Goal: Task Accomplishment & Management: Manage account settings

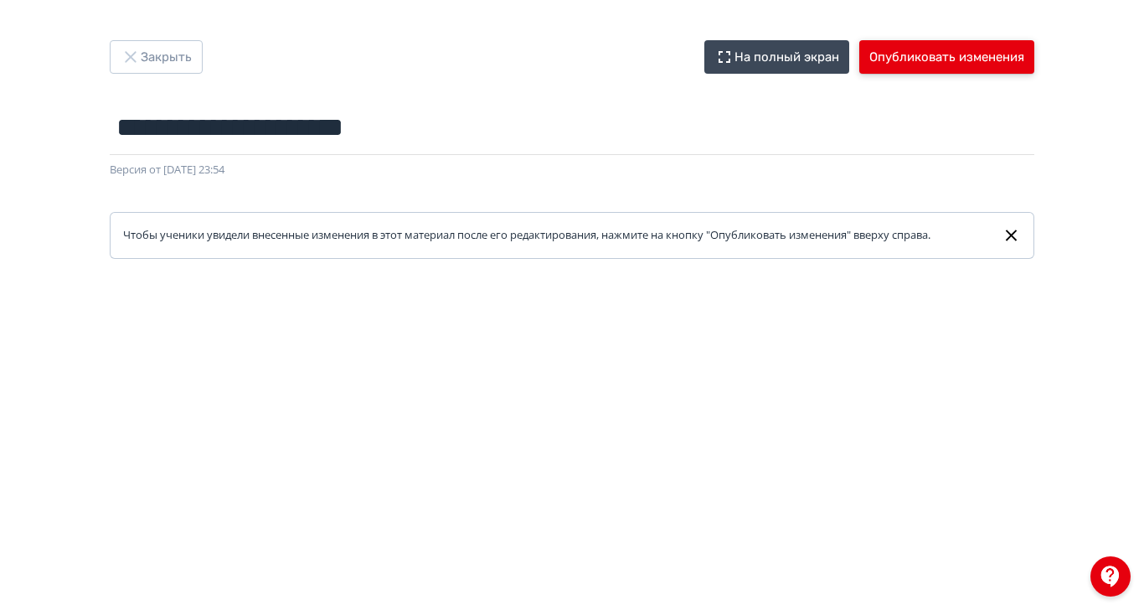
click at [1034, 59] on button "Опубликовать изменения" at bounding box center [946, 56] width 175 height 33
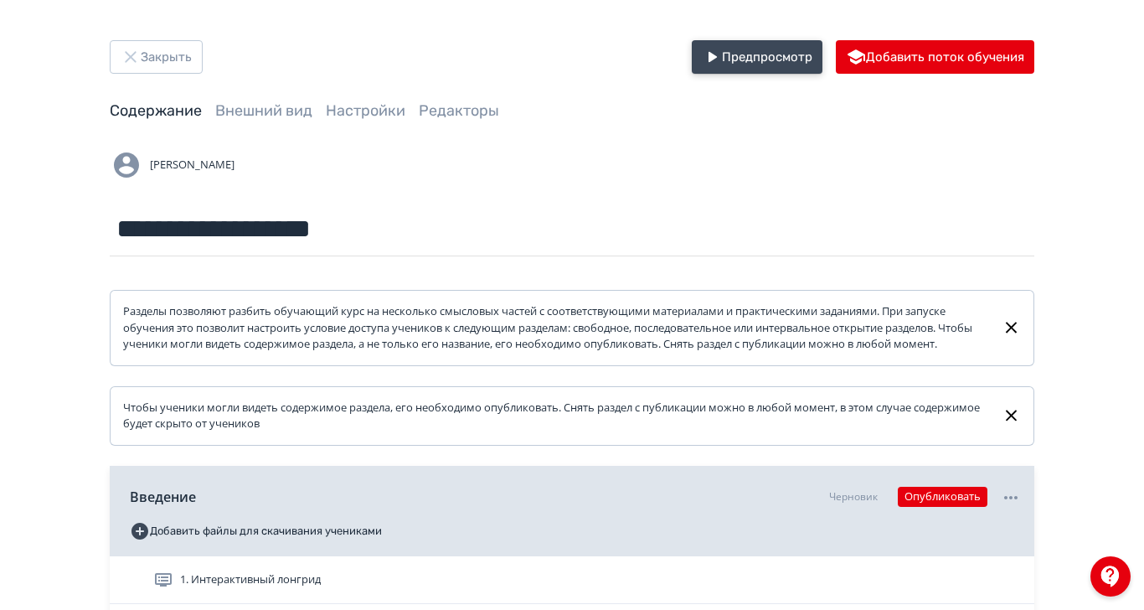
click at [822, 64] on button "Предпросмотр" at bounding box center [757, 56] width 131 height 33
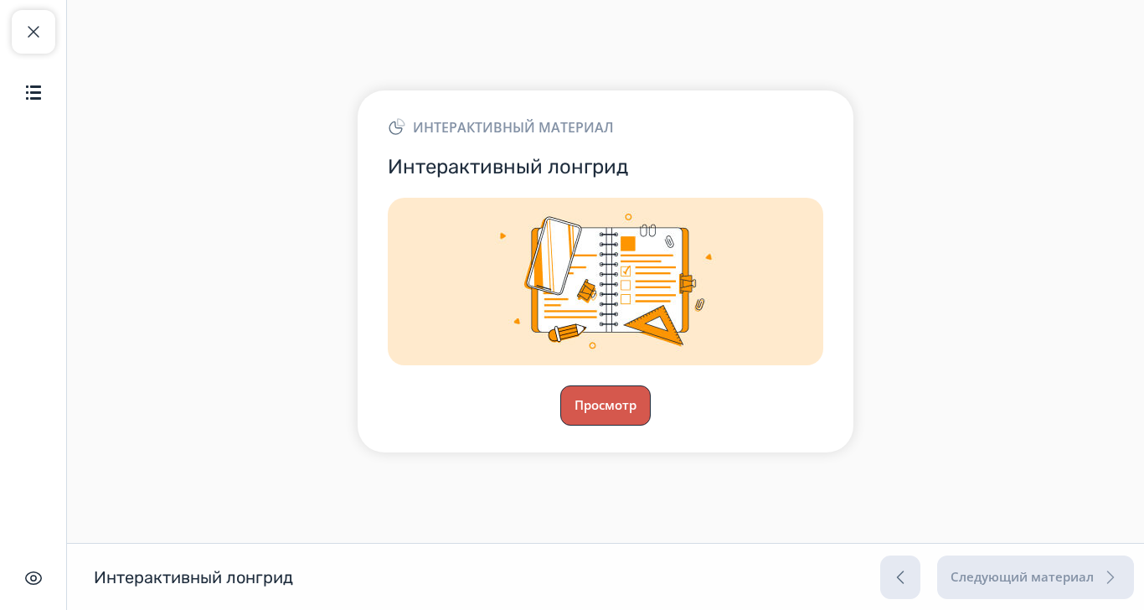
click at [651, 425] on button "Просмотр" at bounding box center [605, 405] width 90 height 40
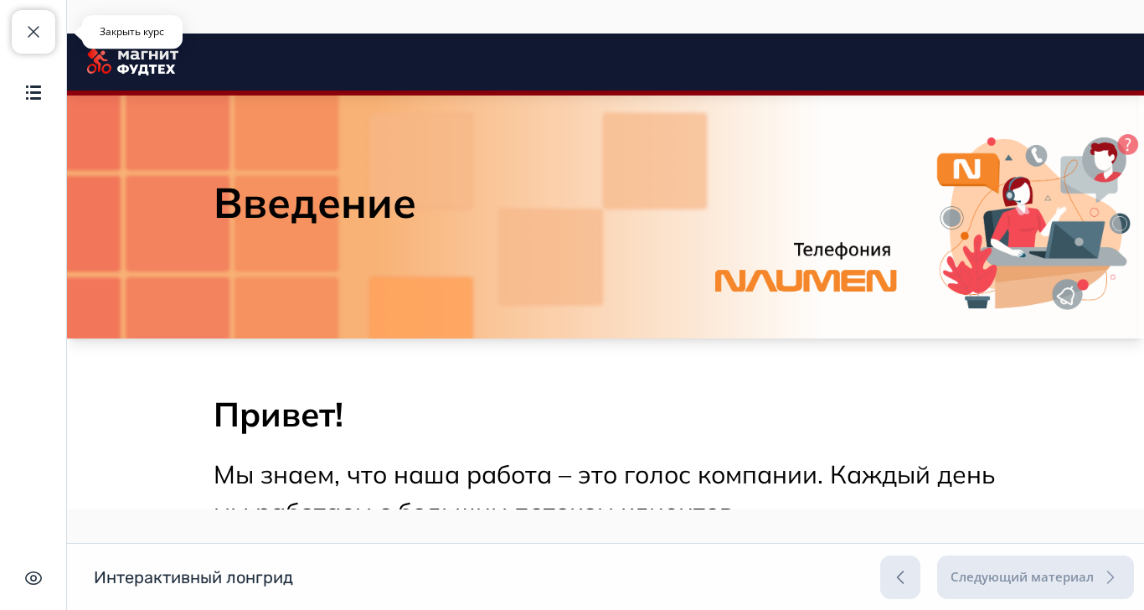
click at [34, 35] on span "button" at bounding box center [33, 32] width 20 height 20
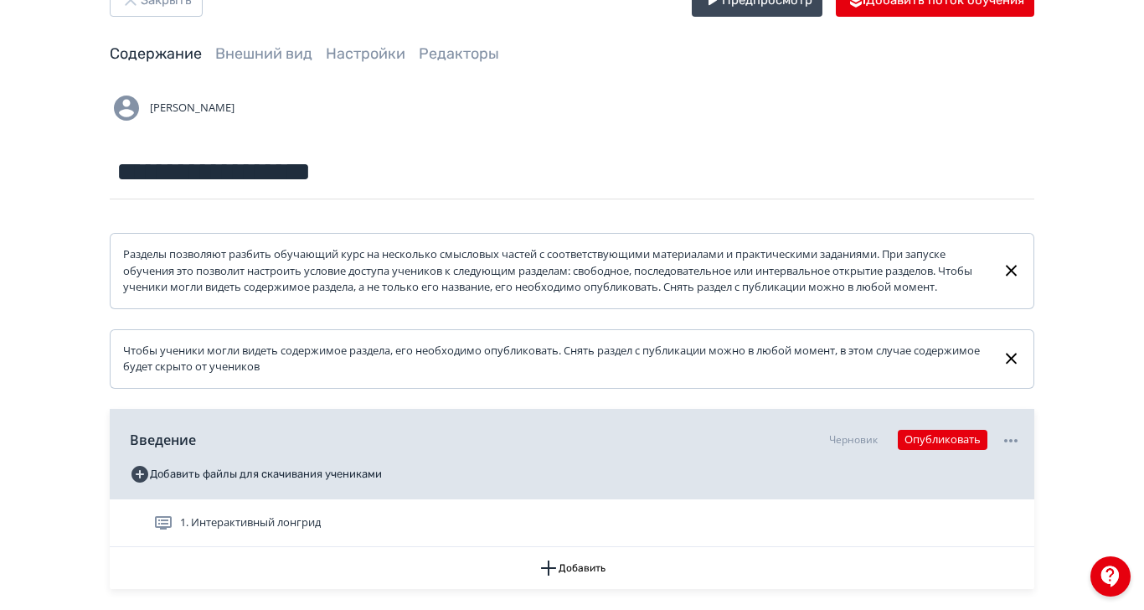
scroll to position [88, 0]
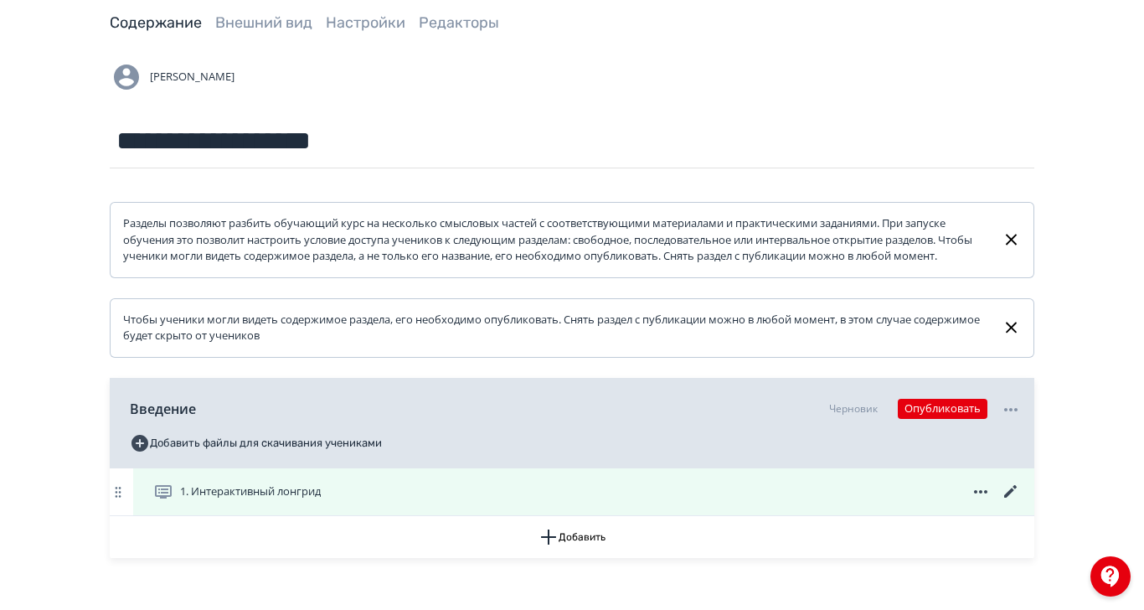
click at [1021, 502] on icon at bounding box center [1011, 491] width 20 height 20
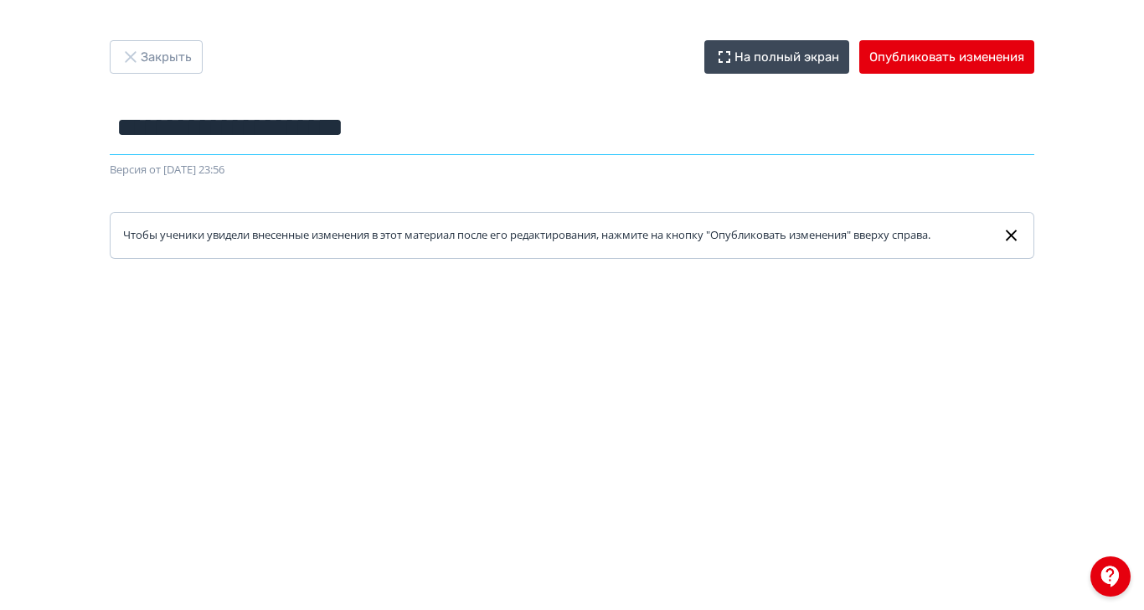
click at [561, 127] on input "**********" at bounding box center [572, 127] width 924 height 54
drag, startPoint x: 645, startPoint y: 129, endPoint x: 265, endPoint y: 166, distance: 381.9
click at [265, 166] on div "**********" at bounding box center [571, 149] width 1005 height 219
type input "********"
click at [199, 222] on div "Закрыть На полный экран Опубликовать изменения ******** Название задания... Вер…" at bounding box center [572, 304] width 1144 height 529
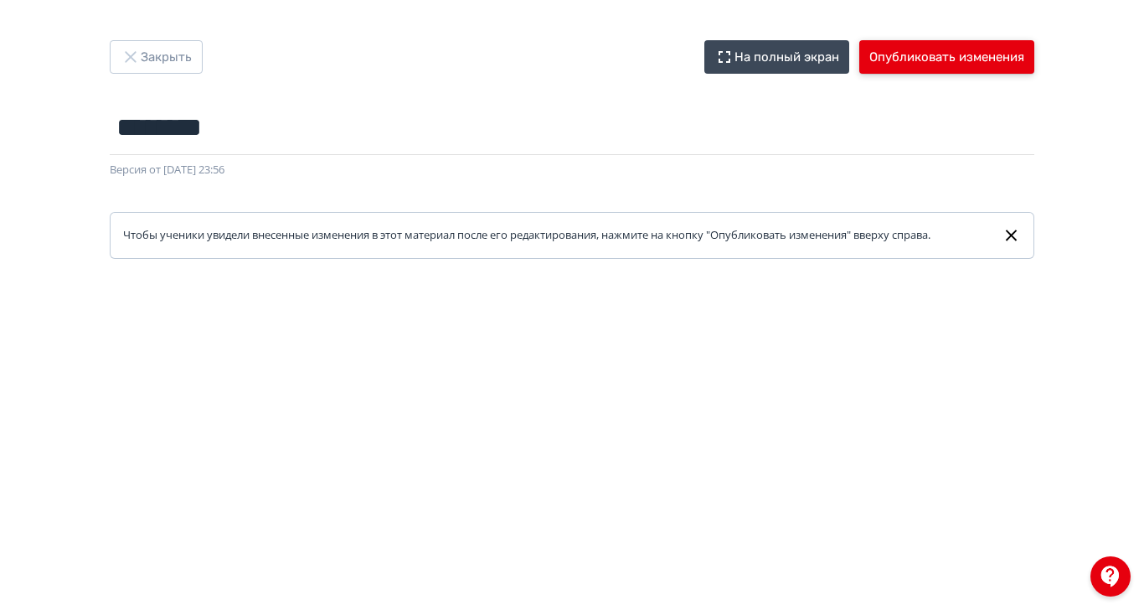
click at [1034, 61] on button "Опубликовать изменения" at bounding box center [946, 56] width 175 height 33
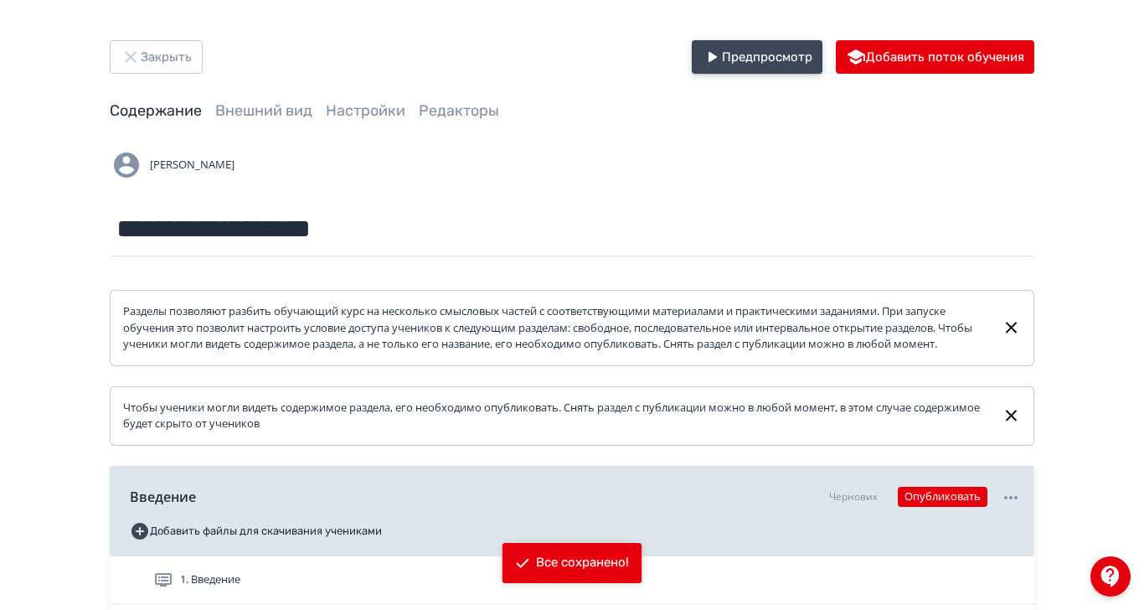
click at [722, 62] on icon "button" at bounding box center [712, 57] width 20 height 20
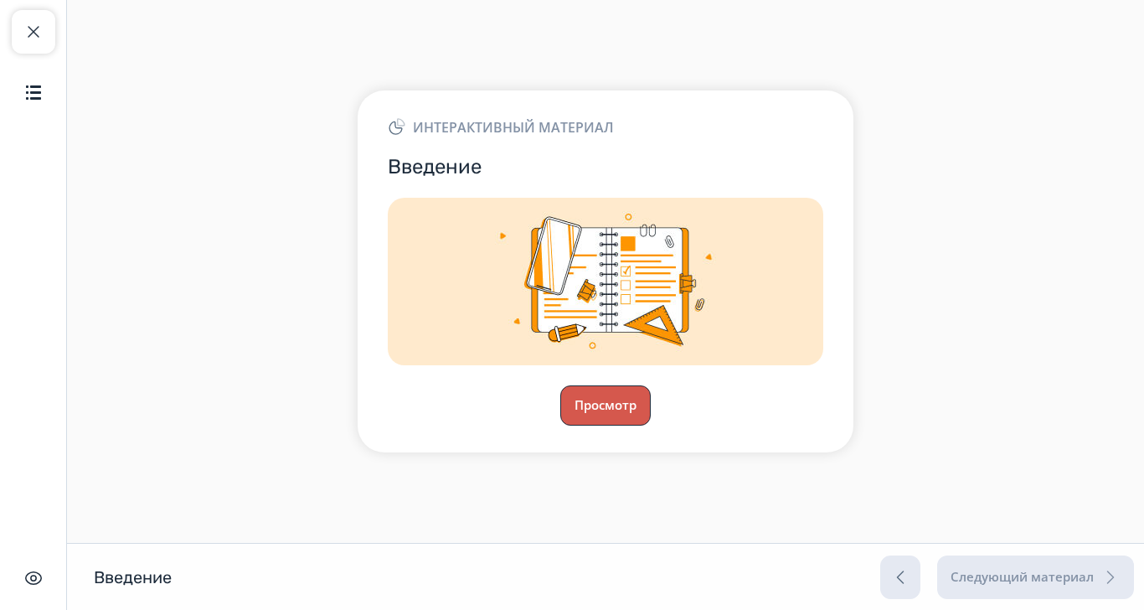
click at [651, 425] on button "Просмотр" at bounding box center [605, 405] width 90 height 40
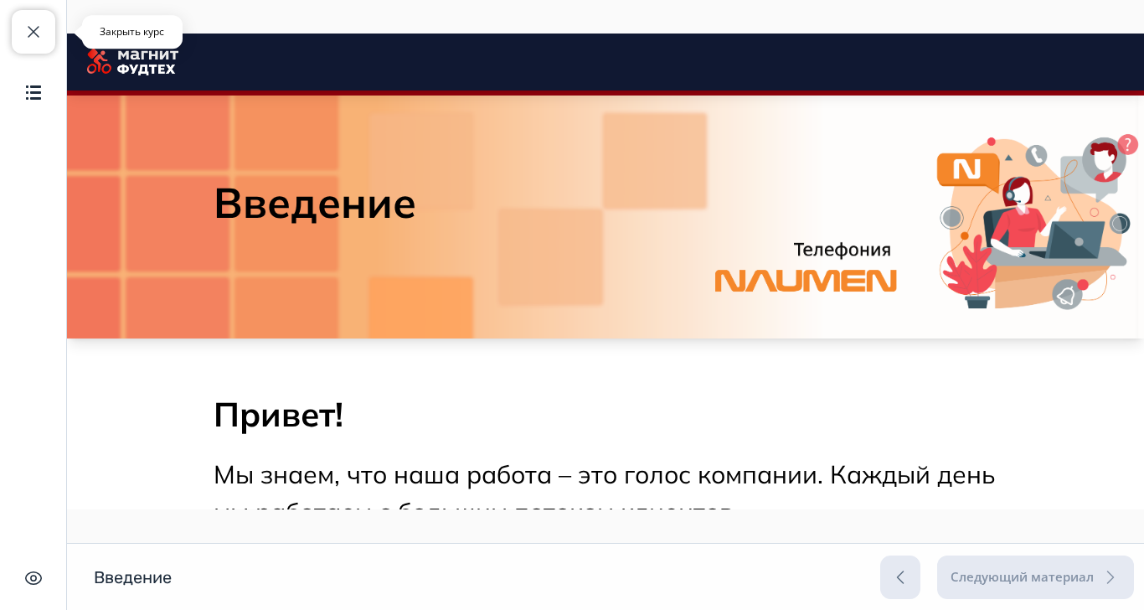
click at [28, 33] on span "button" at bounding box center [33, 32] width 20 height 20
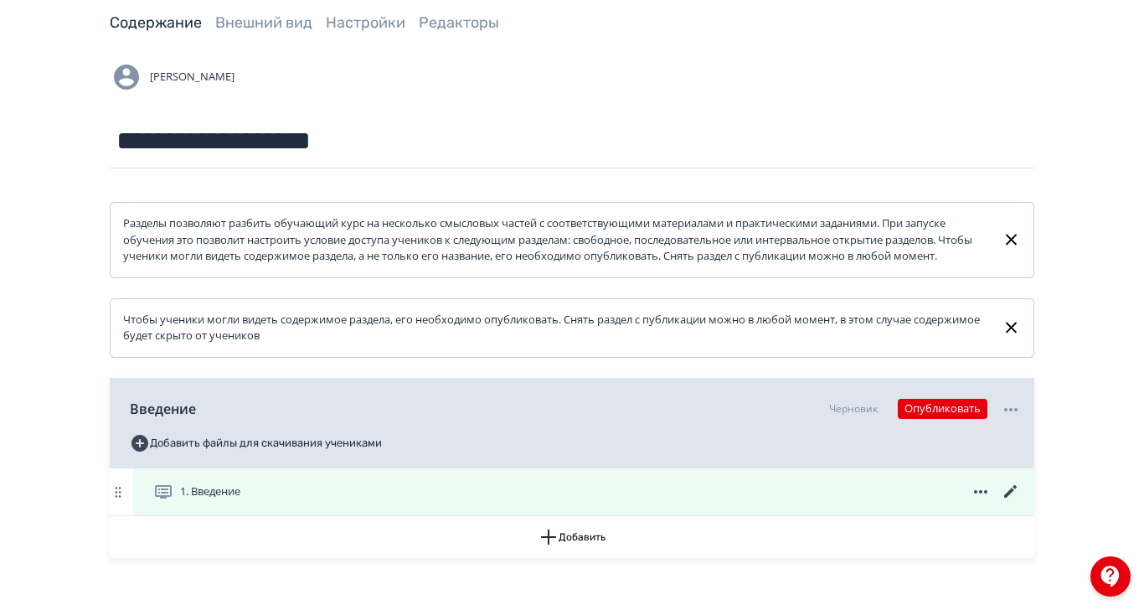
click at [1021, 502] on icon at bounding box center [1011, 491] width 20 height 20
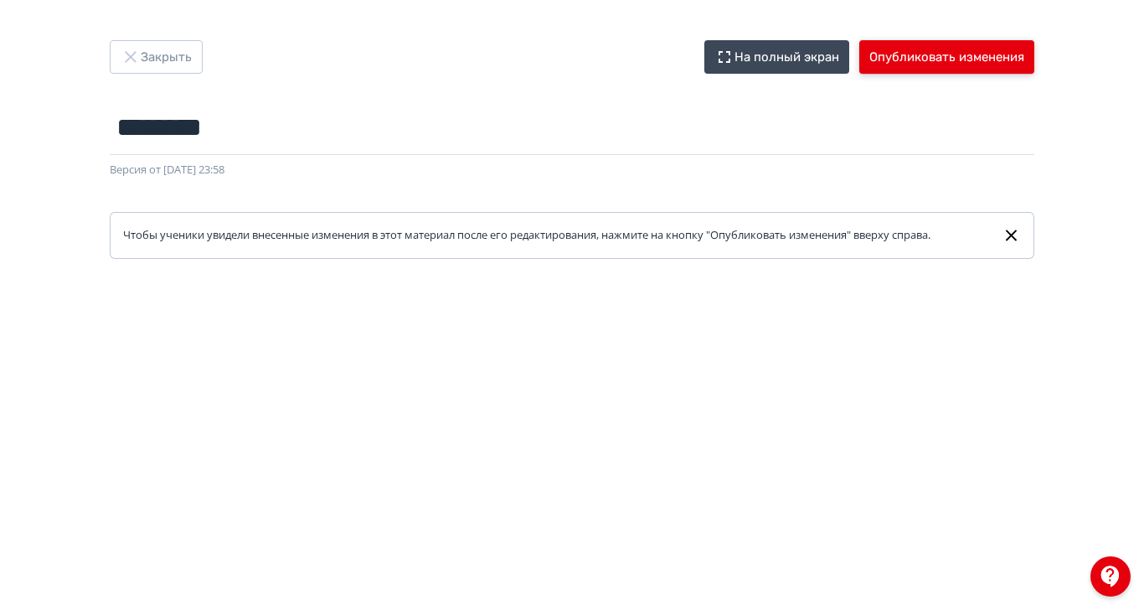
click at [1034, 58] on button "Опубликовать изменения" at bounding box center [946, 56] width 175 height 33
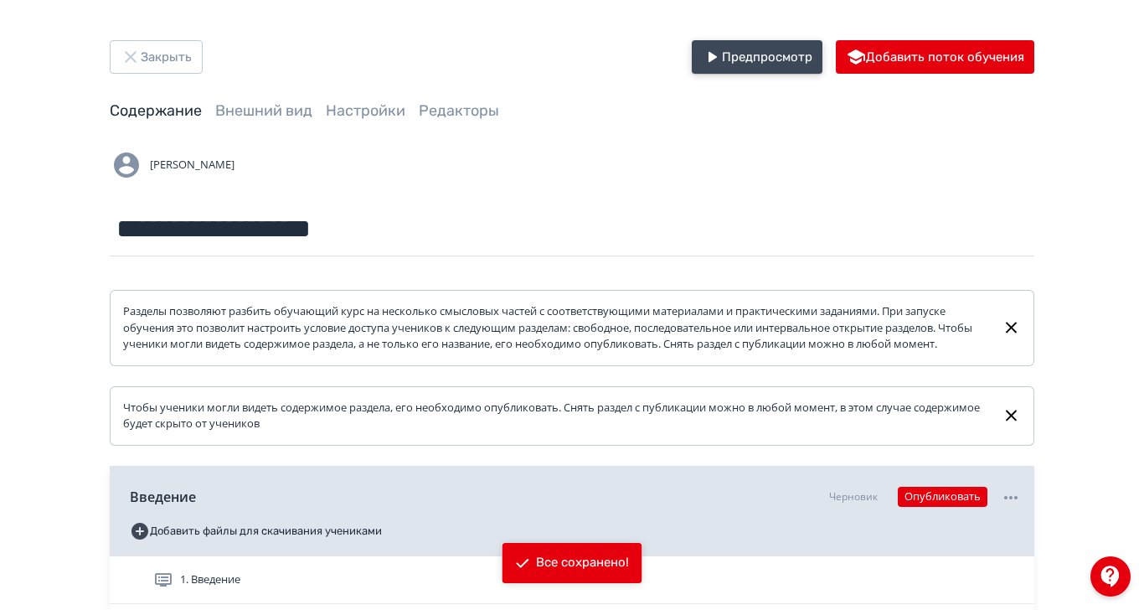
click at [822, 67] on button "Предпросмотр" at bounding box center [757, 56] width 131 height 33
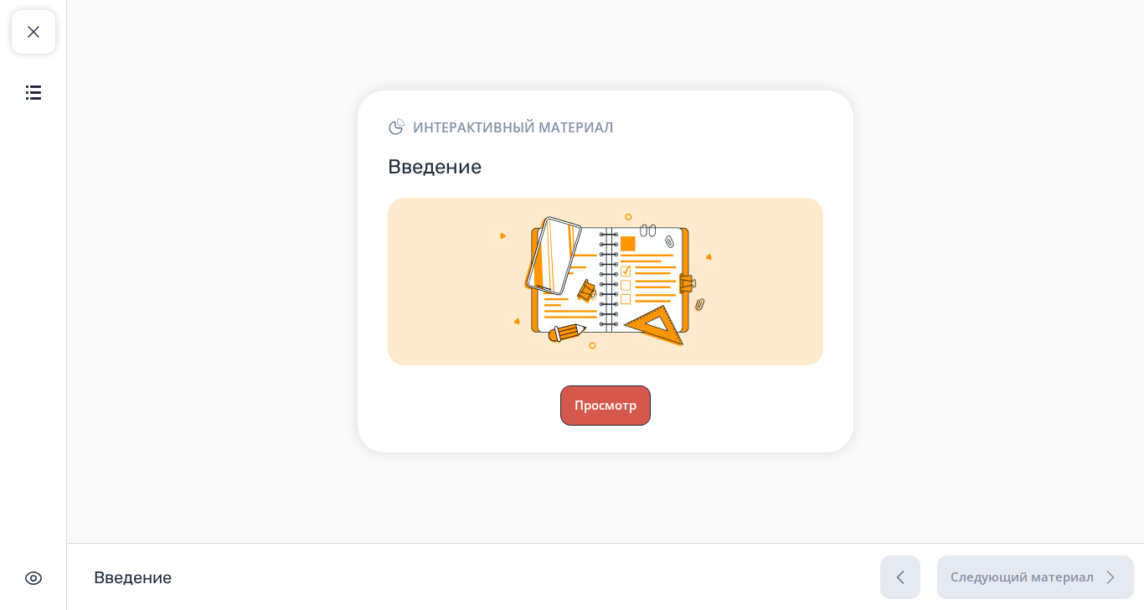
click at [651, 425] on button "Просмотр" at bounding box center [605, 405] width 90 height 40
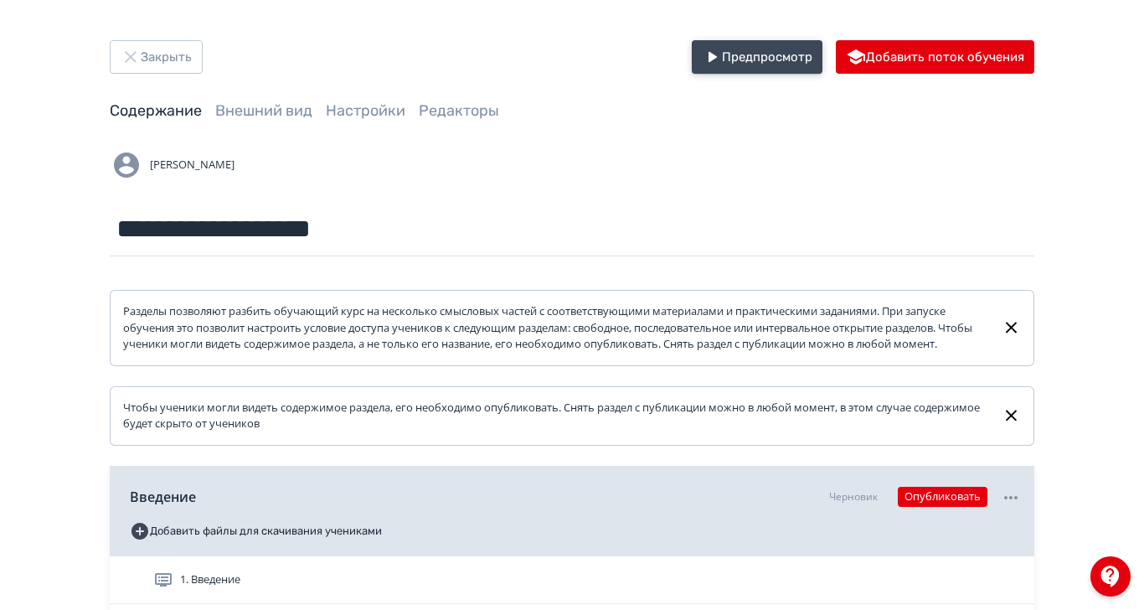
click at [822, 54] on button "Предпросмотр" at bounding box center [757, 56] width 131 height 33
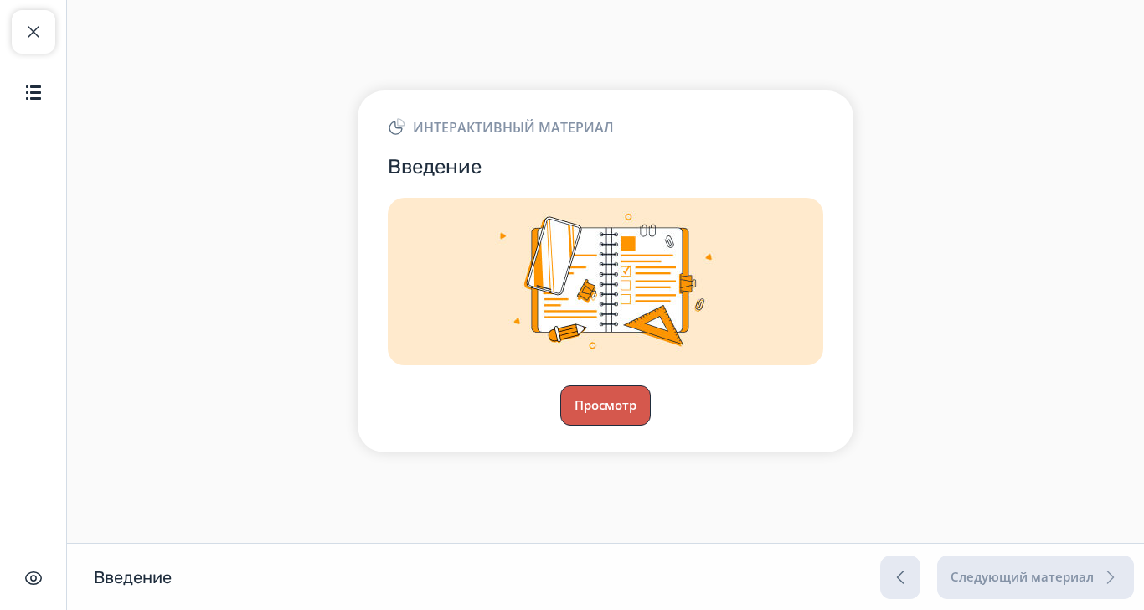
click at [651, 425] on button "Просмотр" at bounding box center [605, 405] width 90 height 40
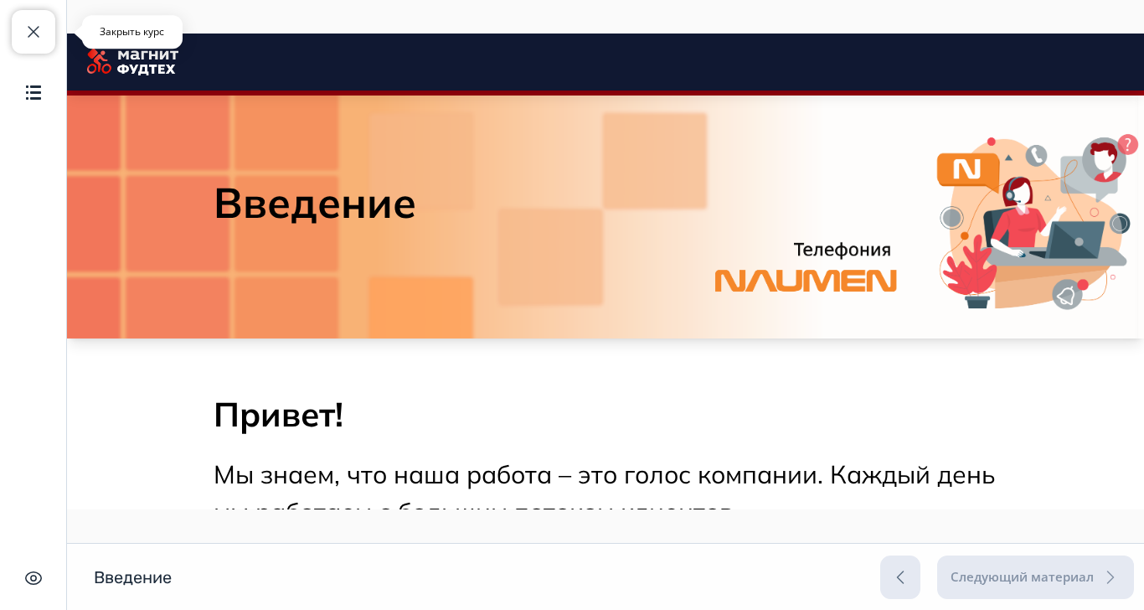
click at [30, 22] on span "button" at bounding box center [33, 32] width 20 height 20
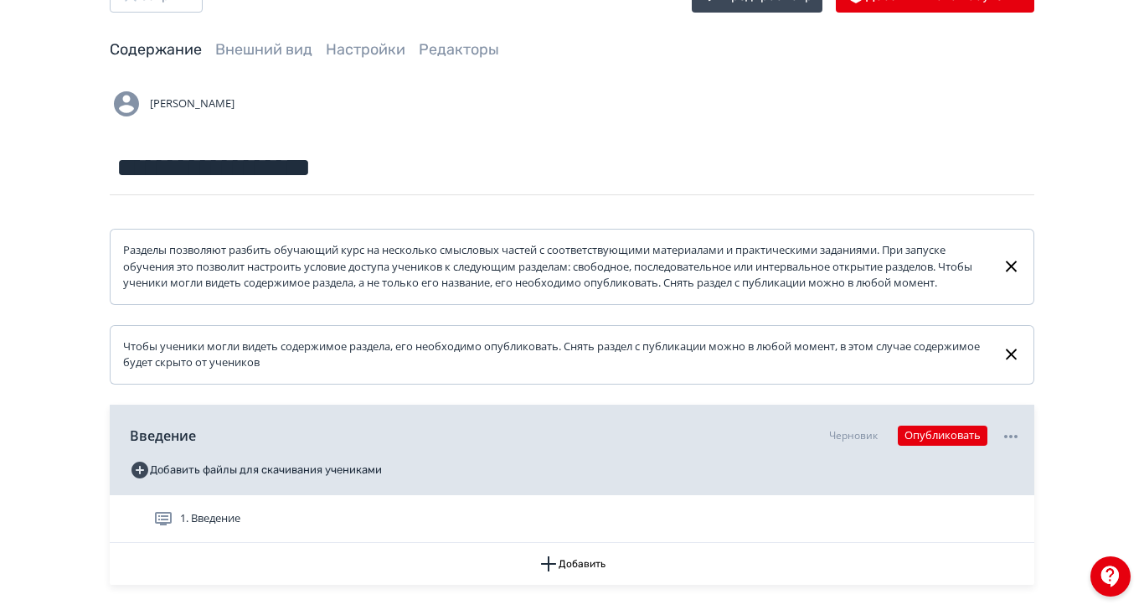
scroll to position [88, 0]
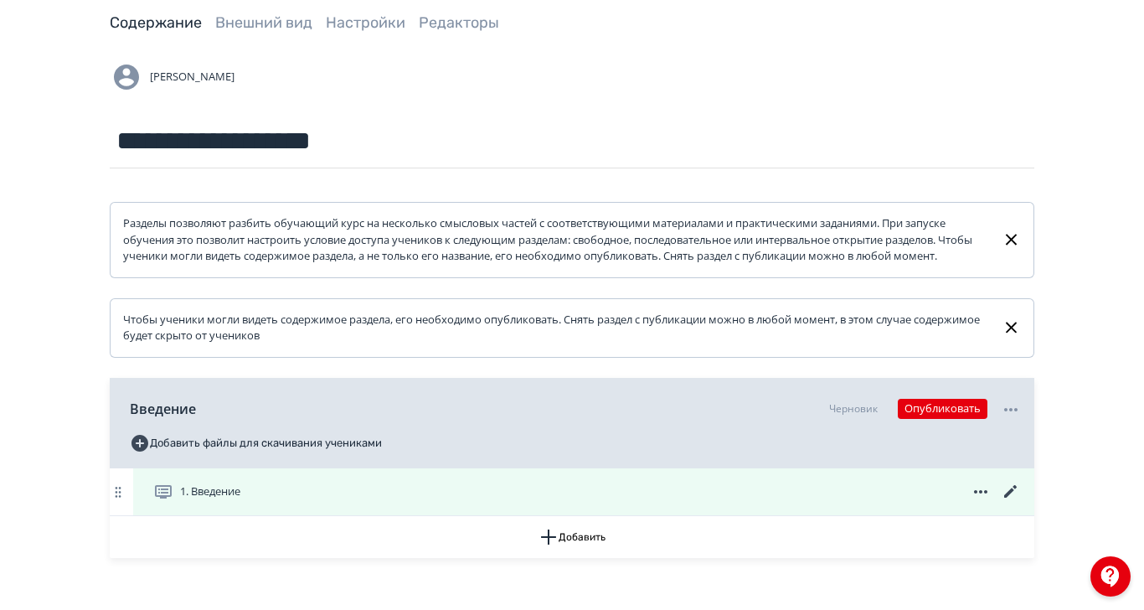
click at [1017, 497] on icon at bounding box center [1010, 491] width 13 height 13
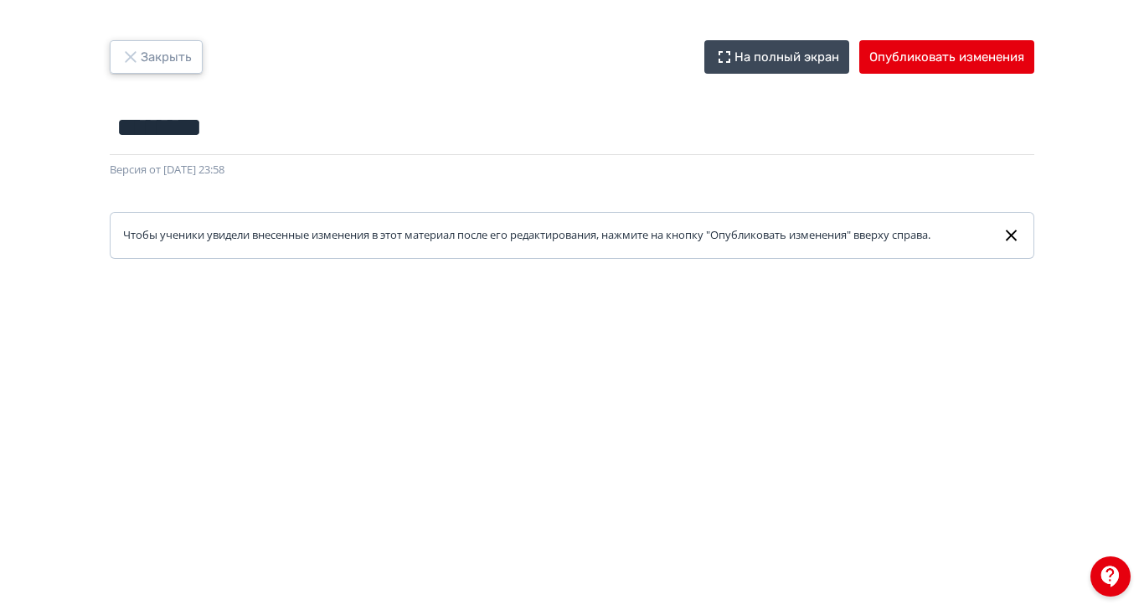
click at [203, 45] on button "Закрыть" at bounding box center [156, 56] width 93 height 33
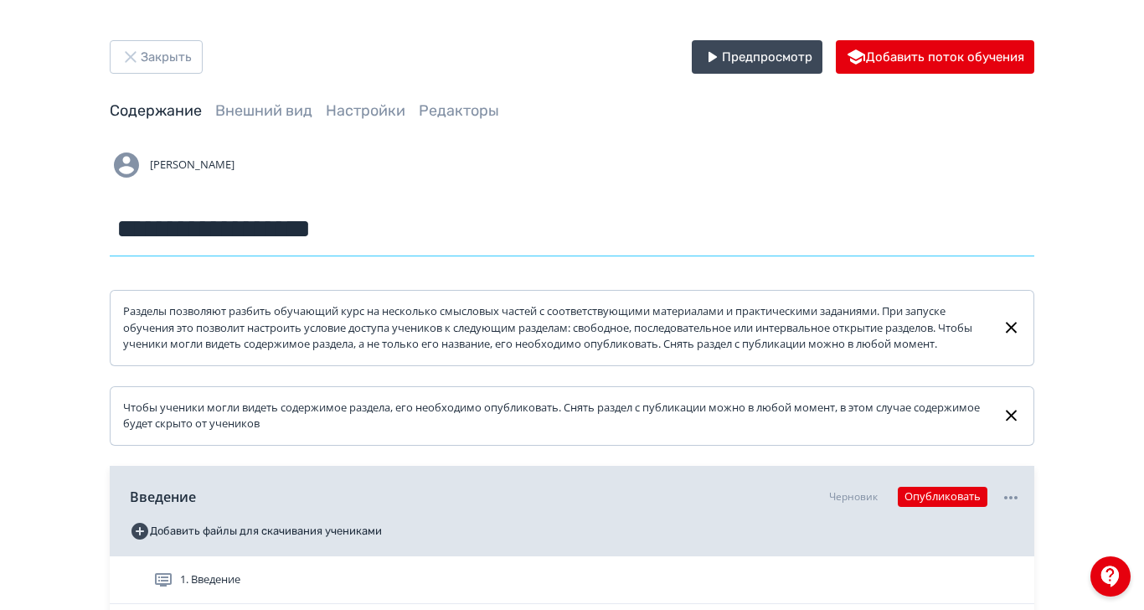
click at [718, 242] on input "**********" at bounding box center [572, 229] width 924 height 54
type input "**********"
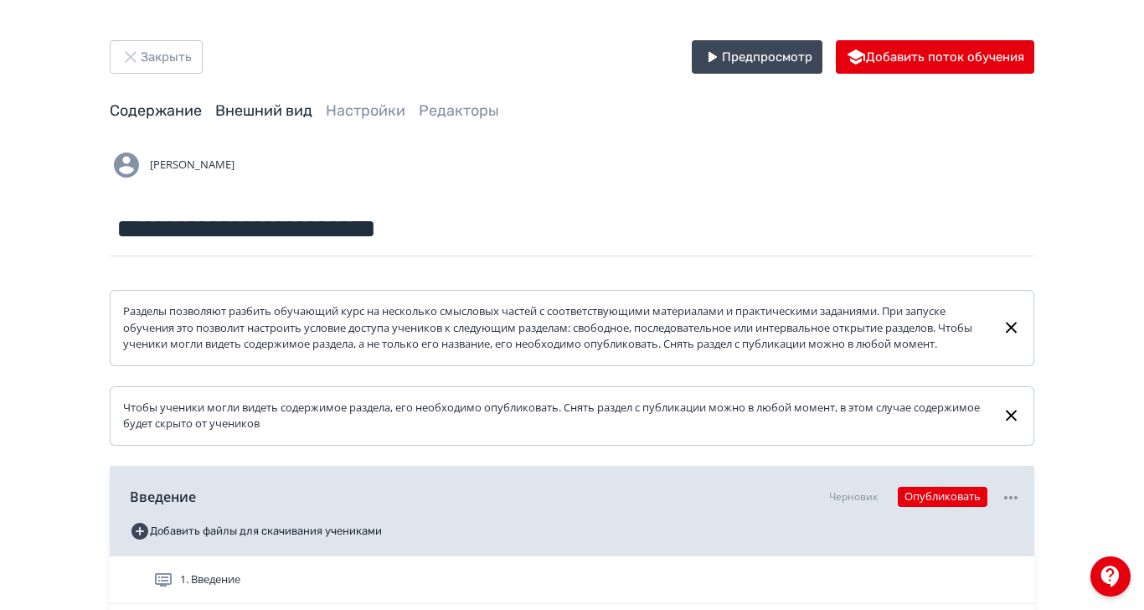
click at [312, 116] on link "Внешний вид" at bounding box center [263, 110] width 97 height 18
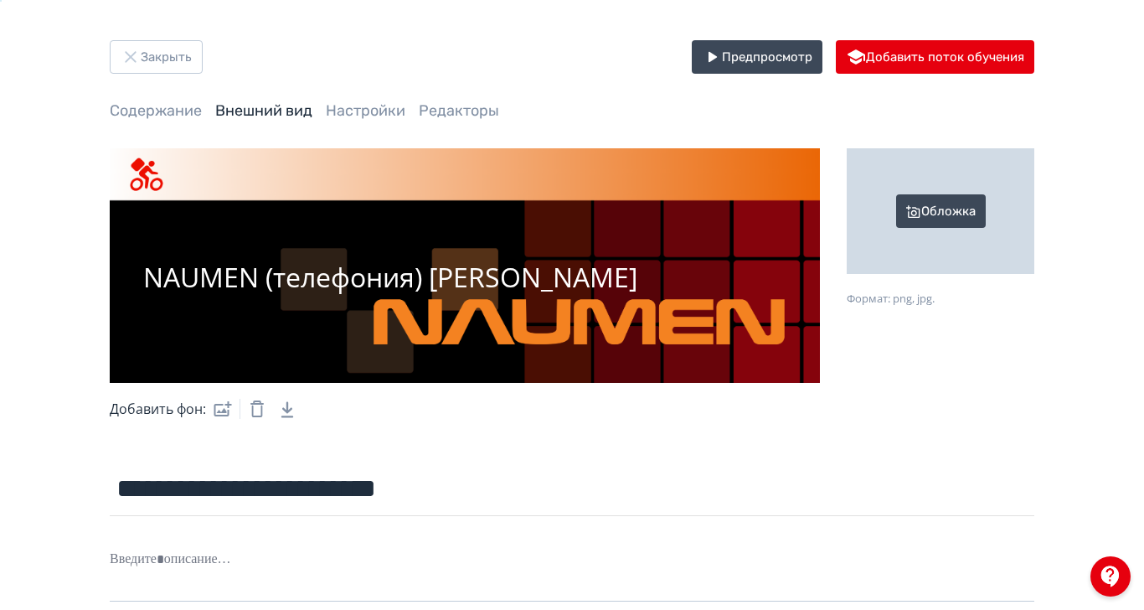
click at [1034, 208] on div "Обложка" at bounding box center [941, 211] width 188 height 126
click at [0, 0] on input "Обложка Формат: png, jpg." at bounding box center [0, 0] width 0 height 0
click at [1034, 215] on div "Обложка" at bounding box center [941, 211] width 188 height 126
click at [0, 0] on input "Обложка Формат: png, jpg." at bounding box center [0, 0] width 0 height 0
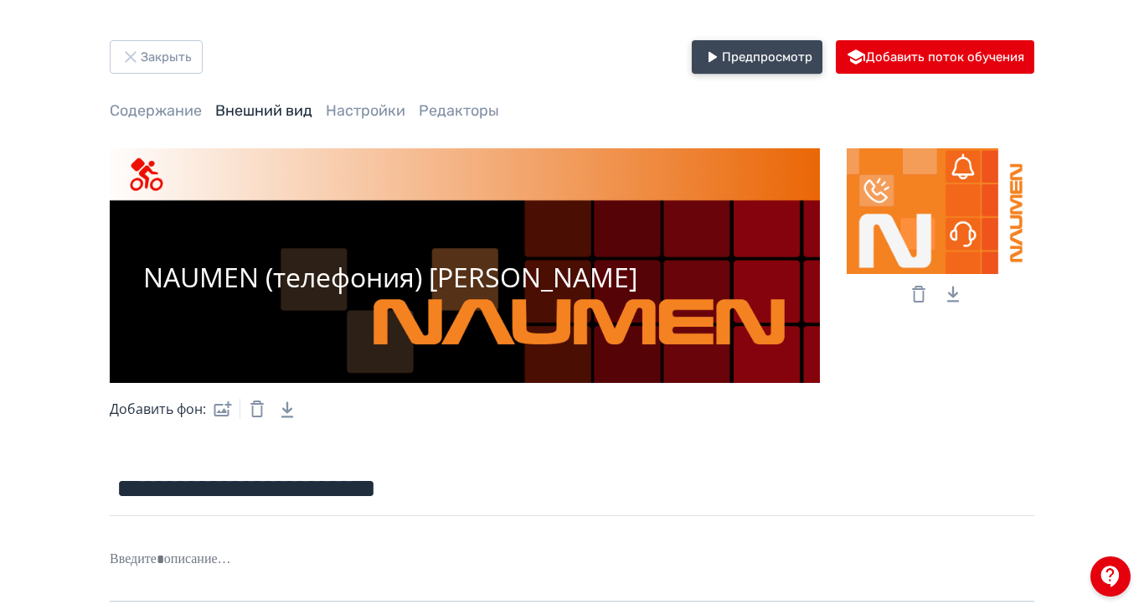
click at [717, 57] on icon "button" at bounding box center [712, 57] width 8 height 10
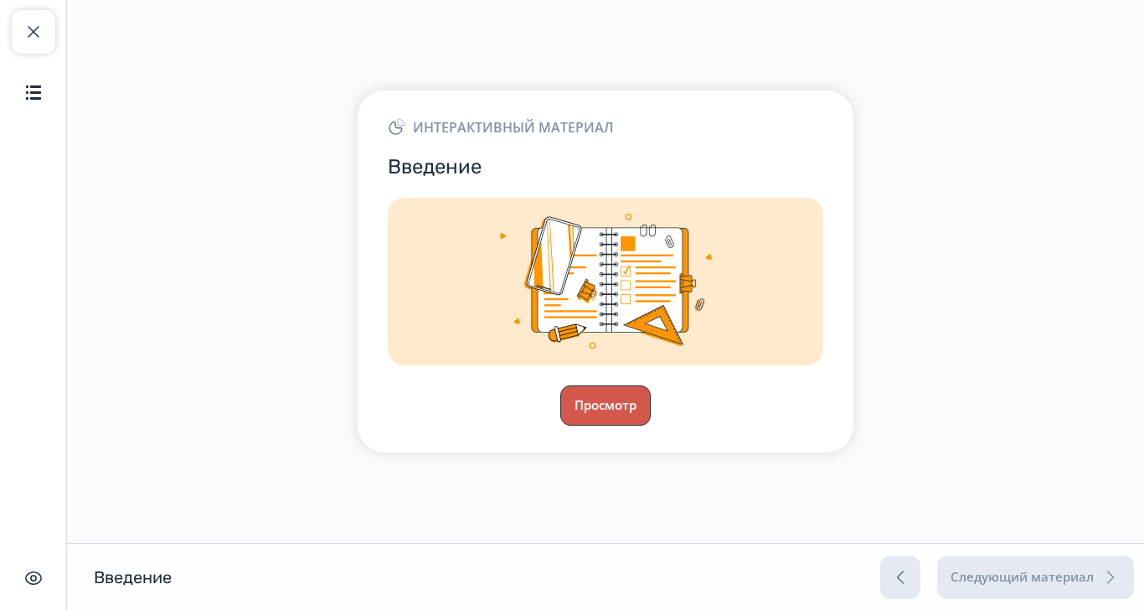
click at [651, 425] on button "Просмотр" at bounding box center [605, 405] width 90 height 40
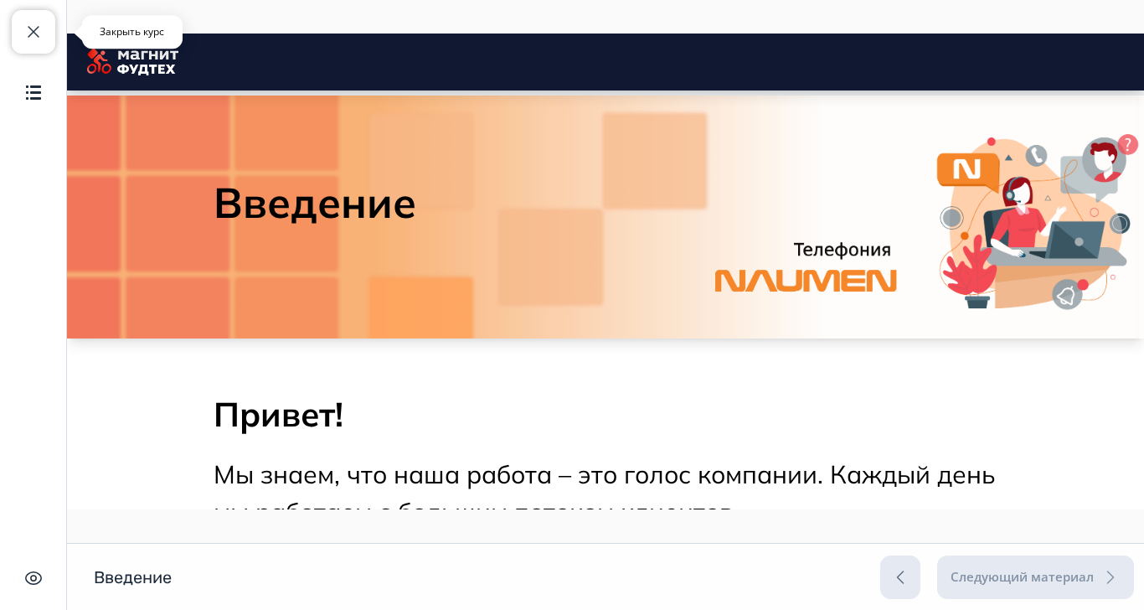
click at [28, 42] on button "Закрыть курс" at bounding box center [34, 32] width 44 height 44
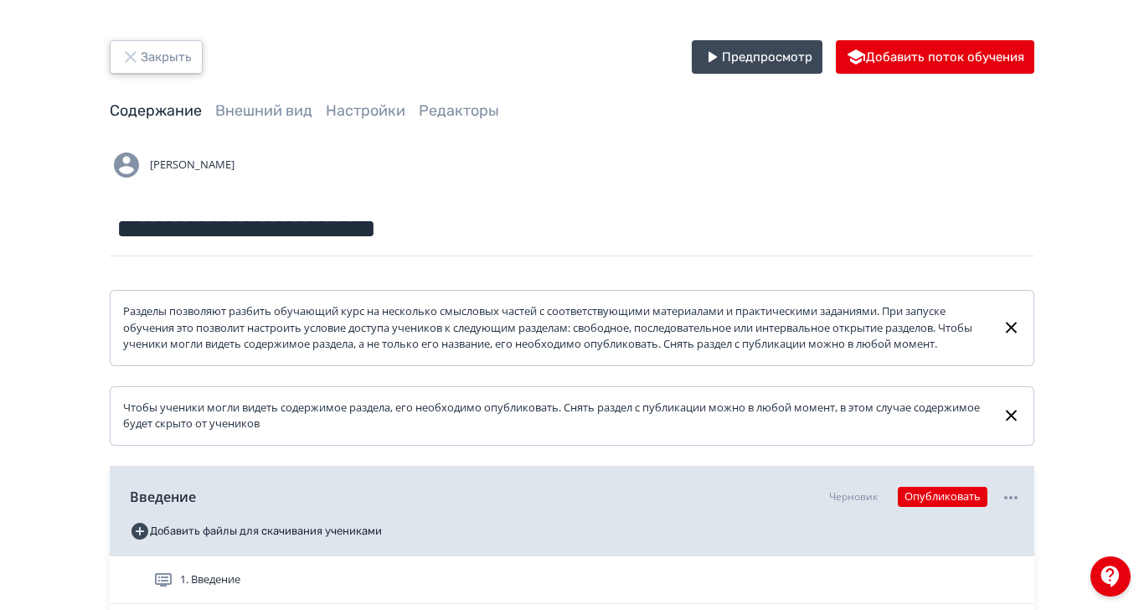
click at [203, 52] on button "Закрыть" at bounding box center [156, 56] width 93 height 33
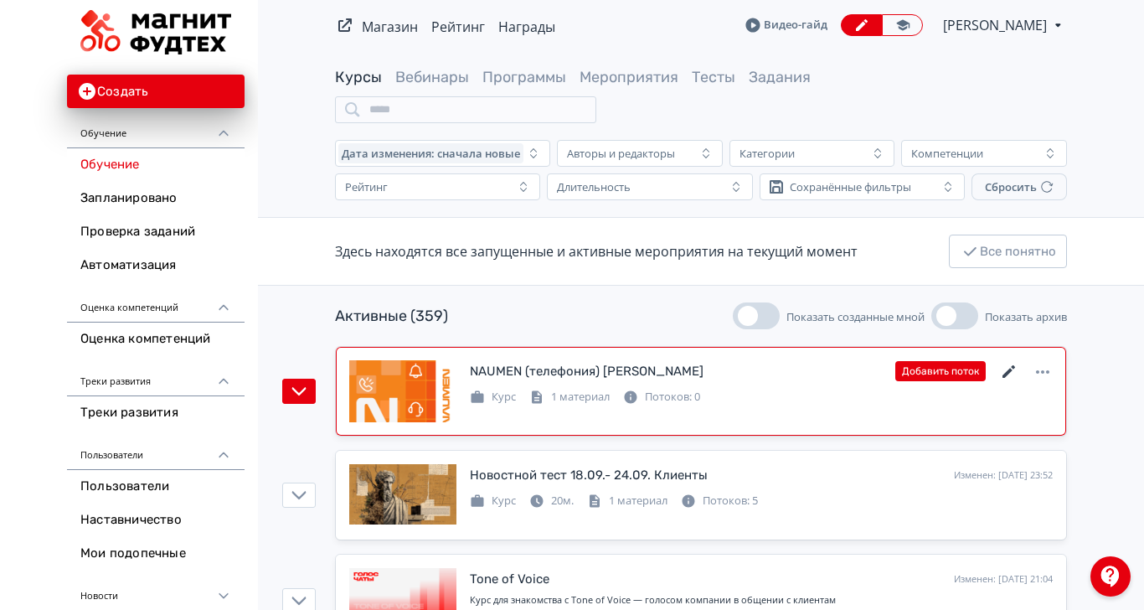
click at [1019, 362] on icon at bounding box center [1009, 372] width 20 height 20
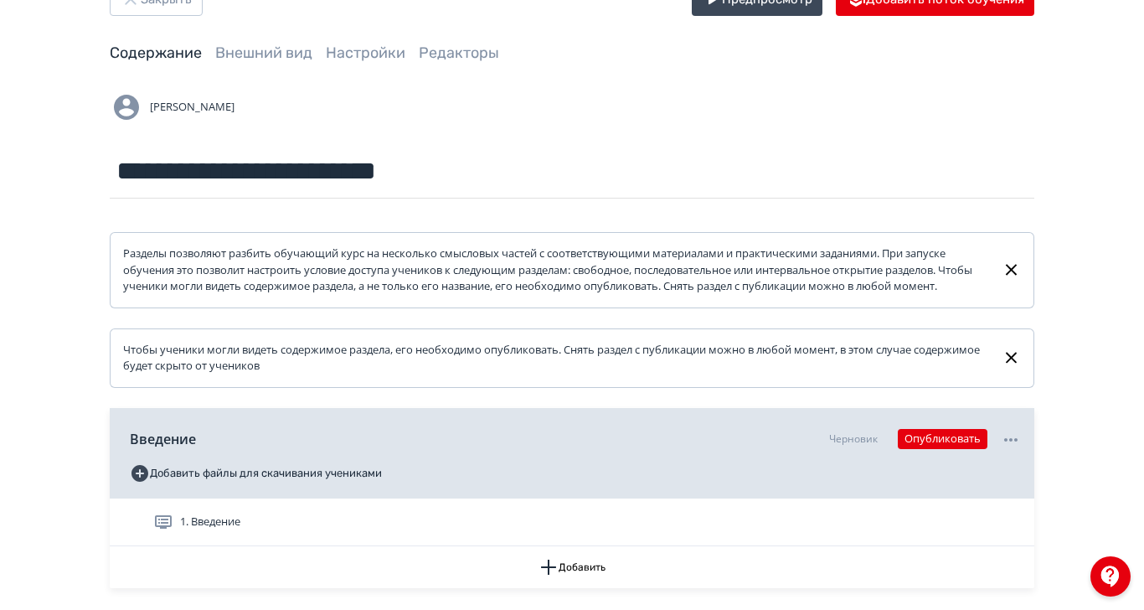
scroll to position [88, 0]
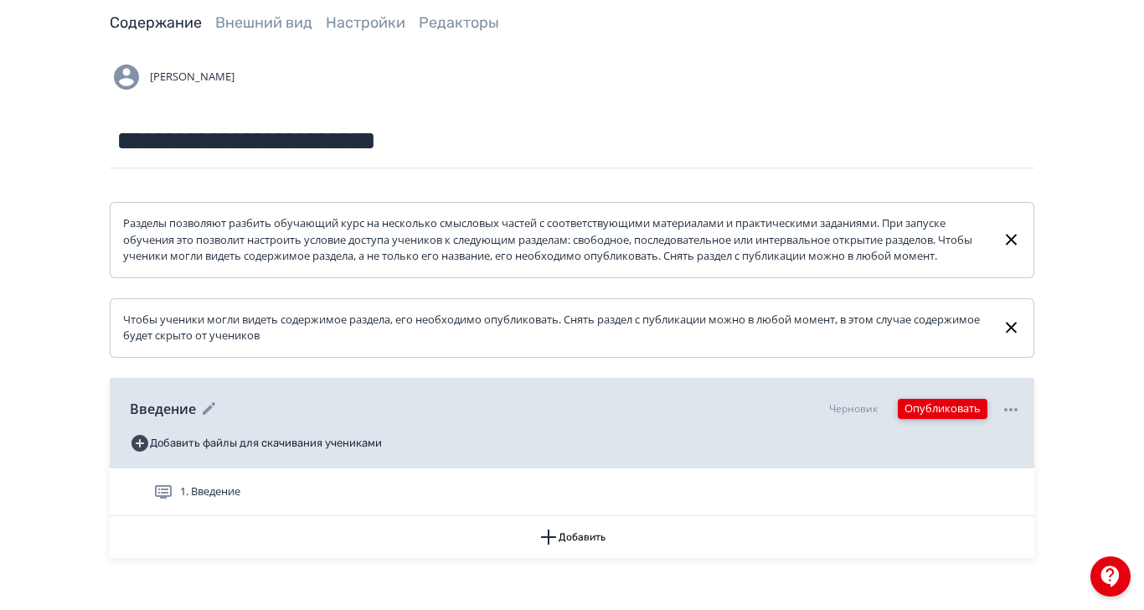
click at [987, 419] on button "Опубликовать" at bounding box center [943, 409] width 90 height 20
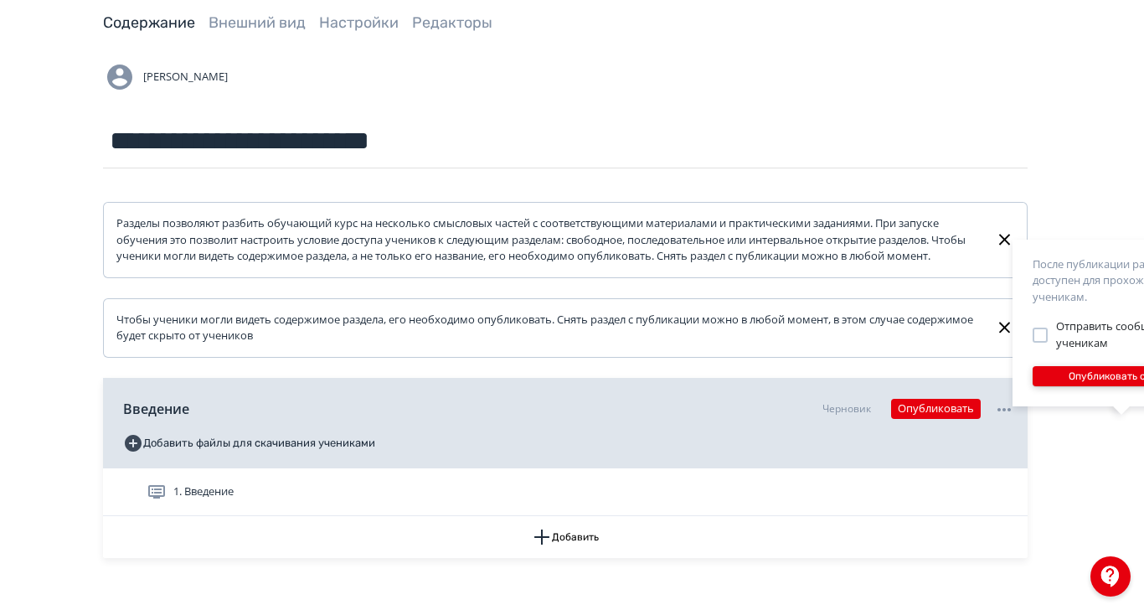
click at [1125, 373] on button "Опубликовать сейчас" at bounding box center [1121, 376] width 178 height 20
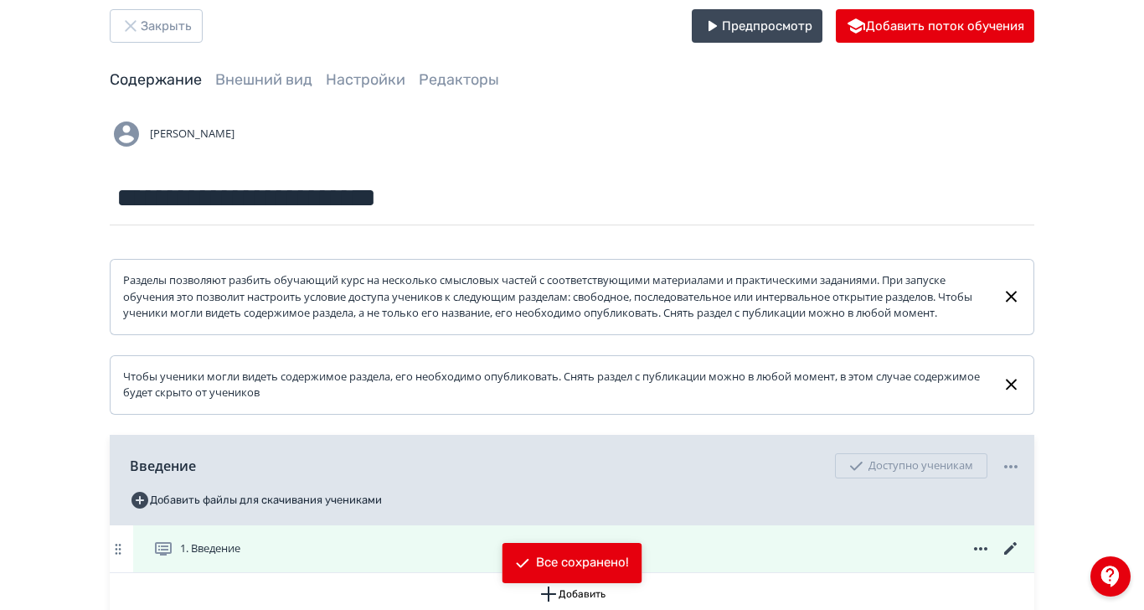
scroll to position [0, 0]
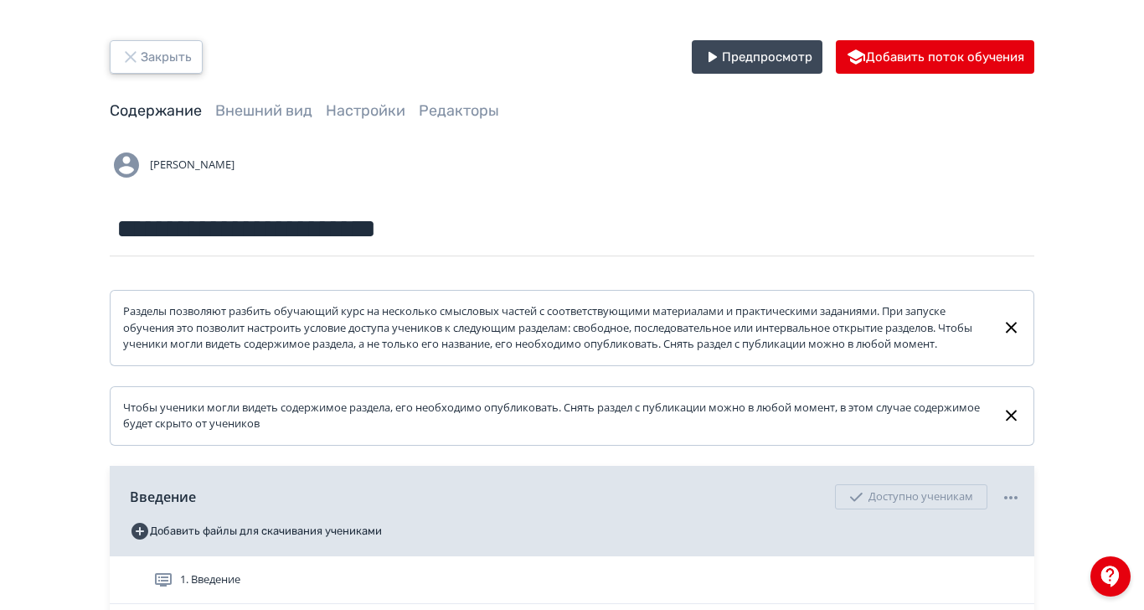
click at [141, 64] on icon "button" at bounding box center [131, 57] width 20 height 20
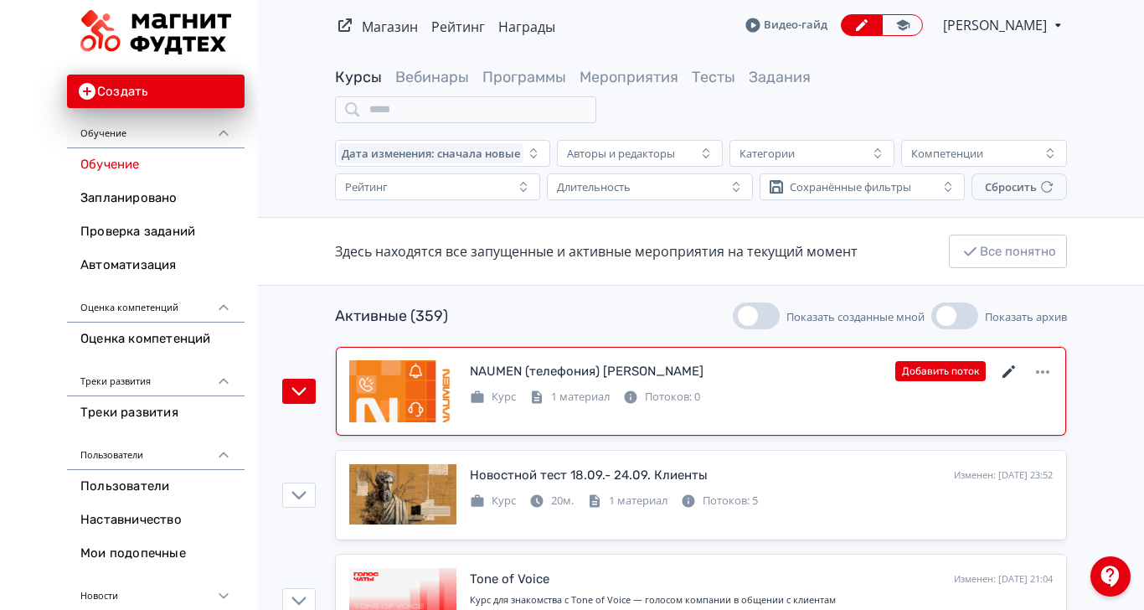
click at [1015, 365] on icon at bounding box center [1008, 371] width 13 height 13
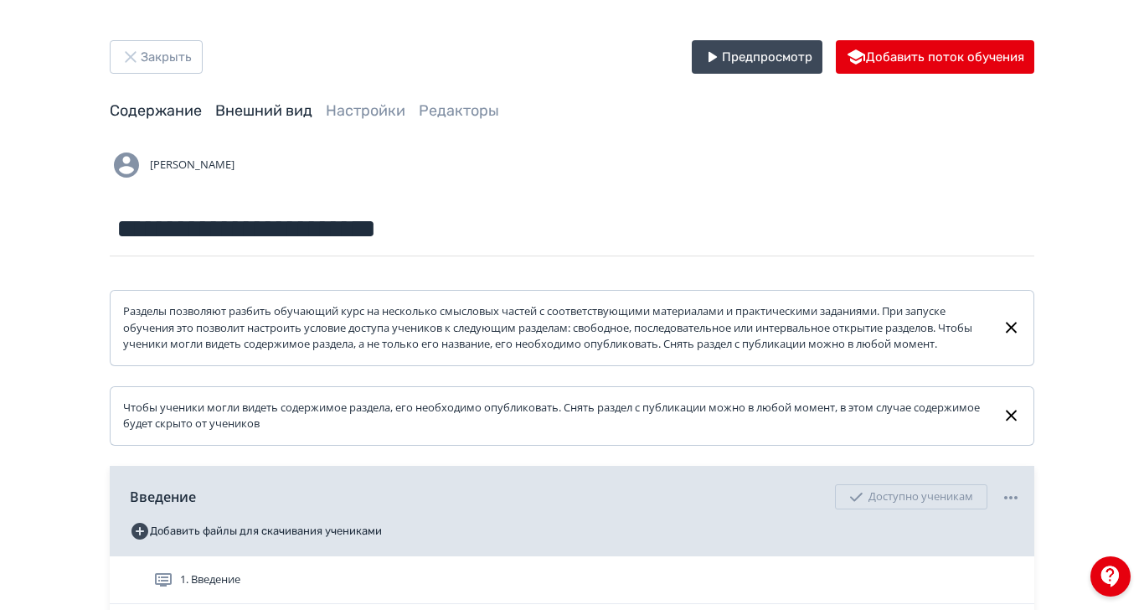
click at [312, 109] on link "Внешний вид" at bounding box center [263, 110] width 97 height 18
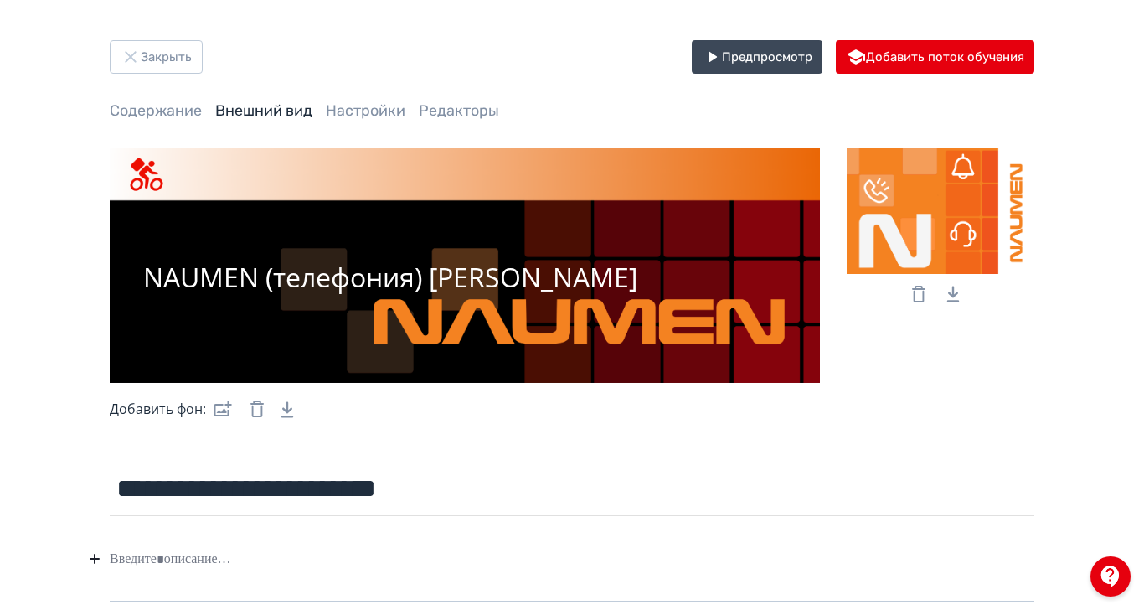
click at [929, 296] on icon at bounding box center [919, 294] width 20 height 20
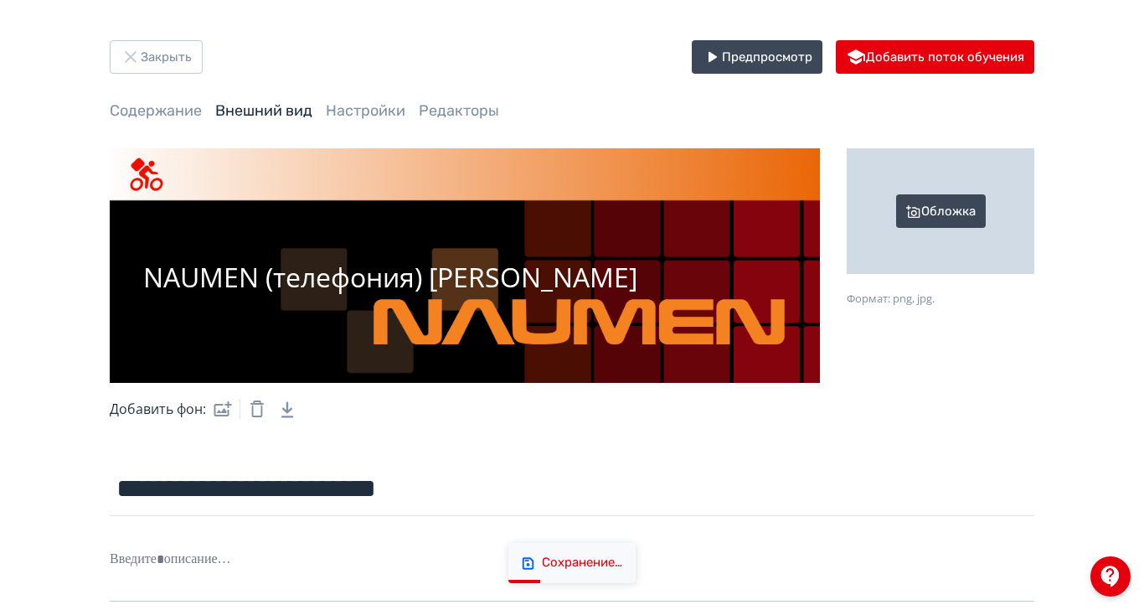
click at [1034, 203] on div "Обложка" at bounding box center [941, 211] width 188 height 126
click at [0, 0] on input "Обложка Формат: png, jpg." at bounding box center [0, 0] width 0 height 0
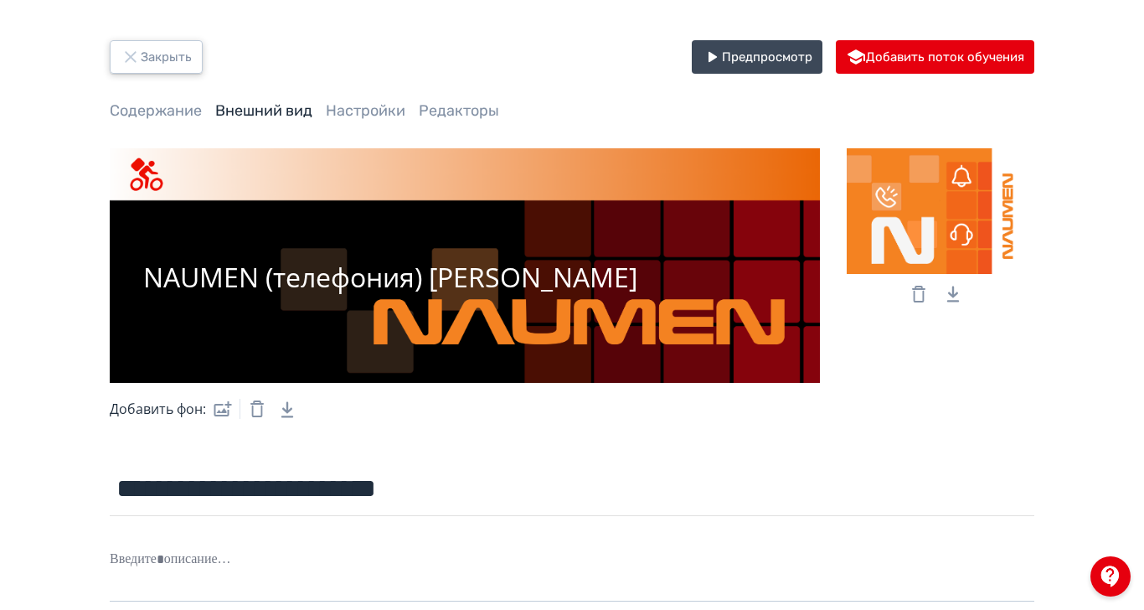
click at [203, 58] on button "Закрыть" at bounding box center [156, 56] width 93 height 33
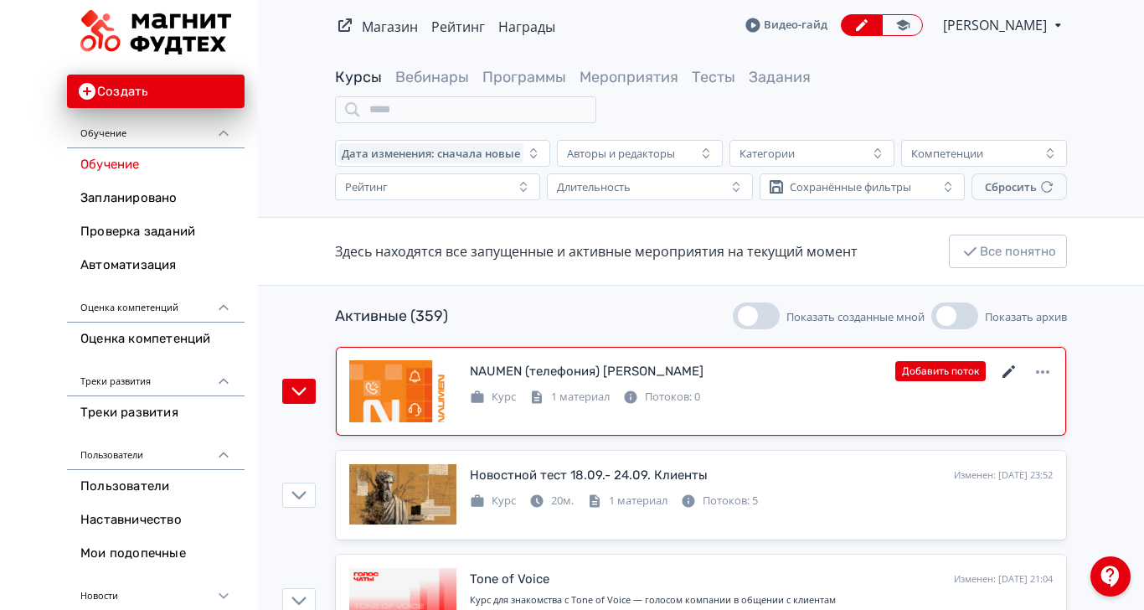
click at [1019, 362] on icon at bounding box center [1009, 372] width 20 height 20
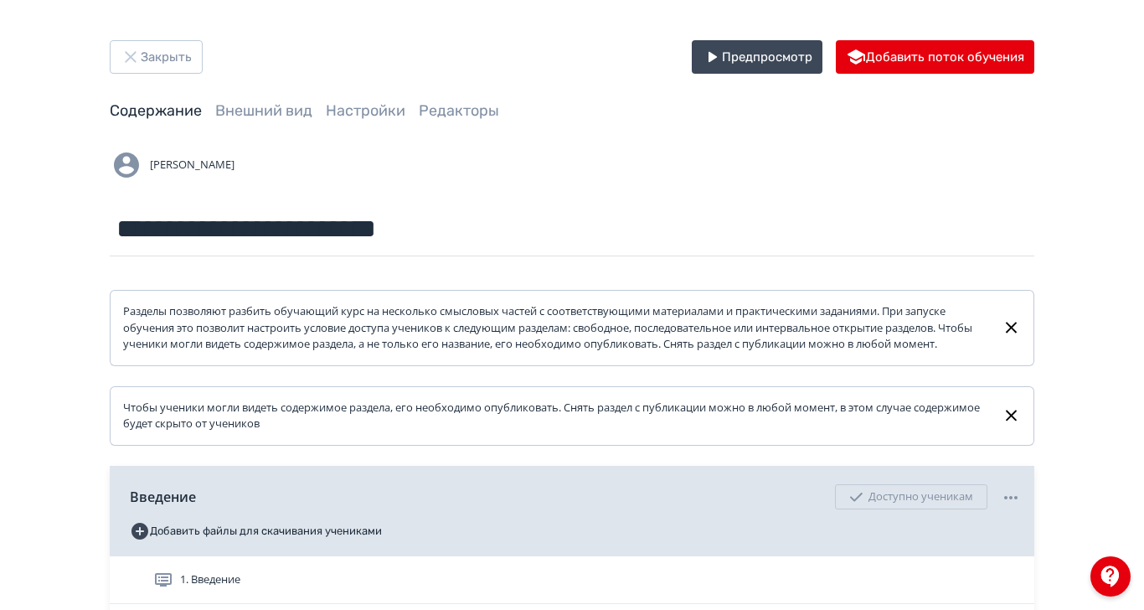
click at [312, 116] on link "Внешний вид" at bounding box center [263, 110] width 97 height 18
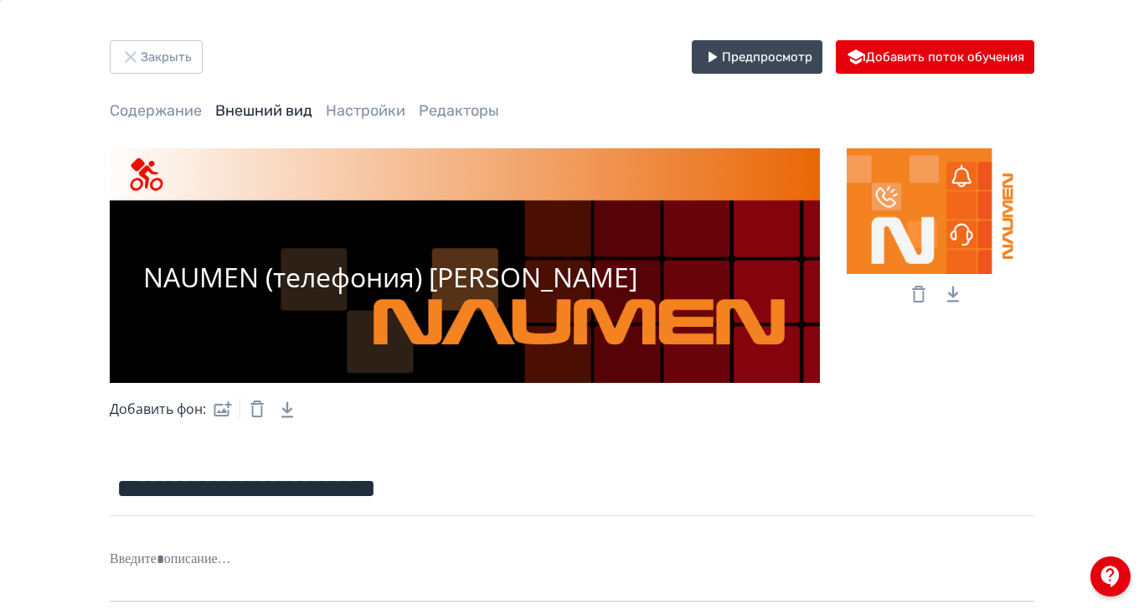
click at [929, 289] on icon at bounding box center [919, 294] width 20 height 20
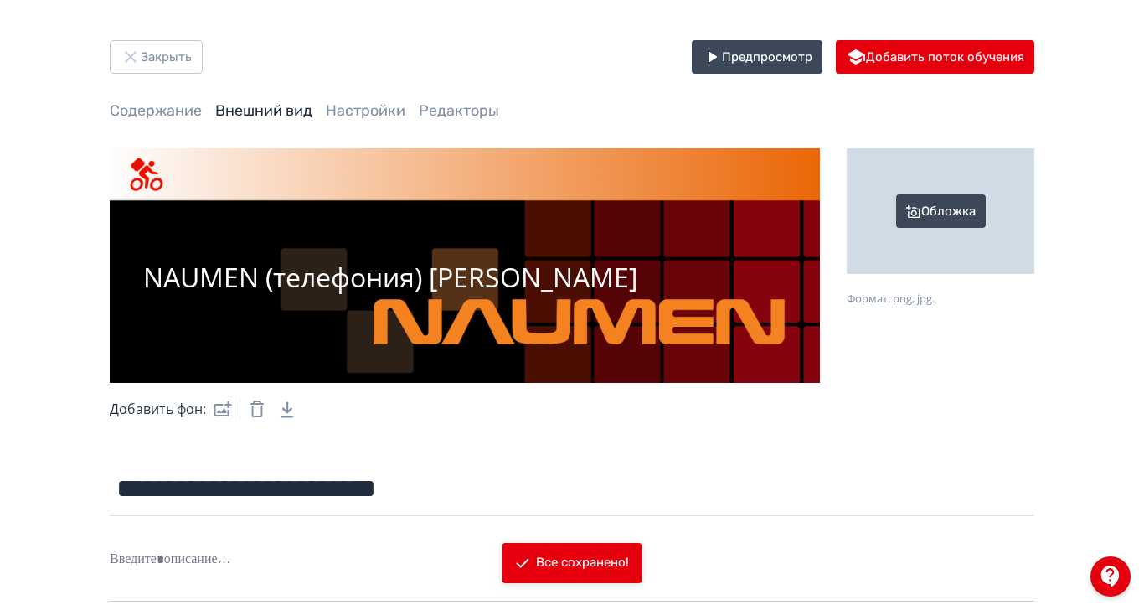
click at [1034, 219] on div "Обложка" at bounding box center [941, 211] width 188 height 126
click at [0, 0] on input "Обложка Формат: png, jpg." at bounding box center [0, 0] width 0 height 0
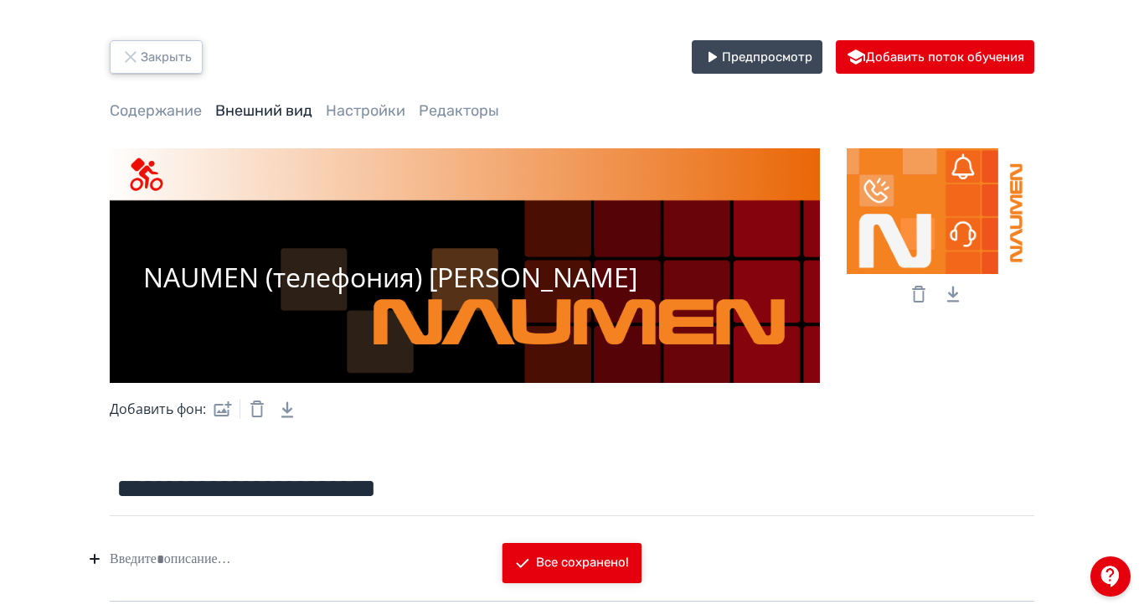
click at [141, 50] on icon "button" at bounding box center [131, 57] width 20 height 20
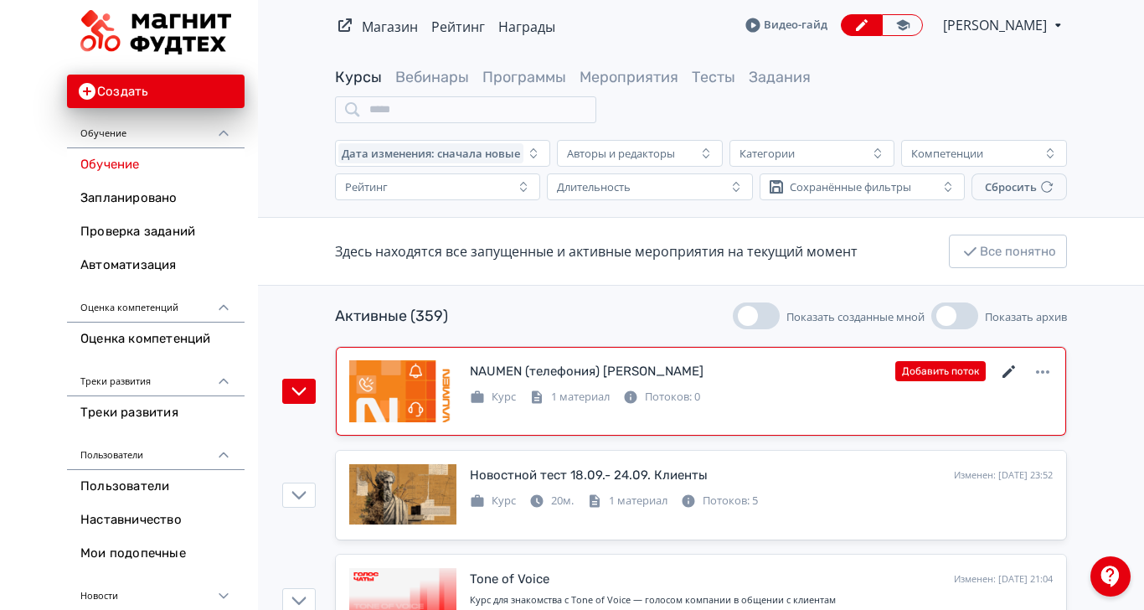
click at [1019, 362] on icon at bounding box center [1009, 372] width 20 height 20
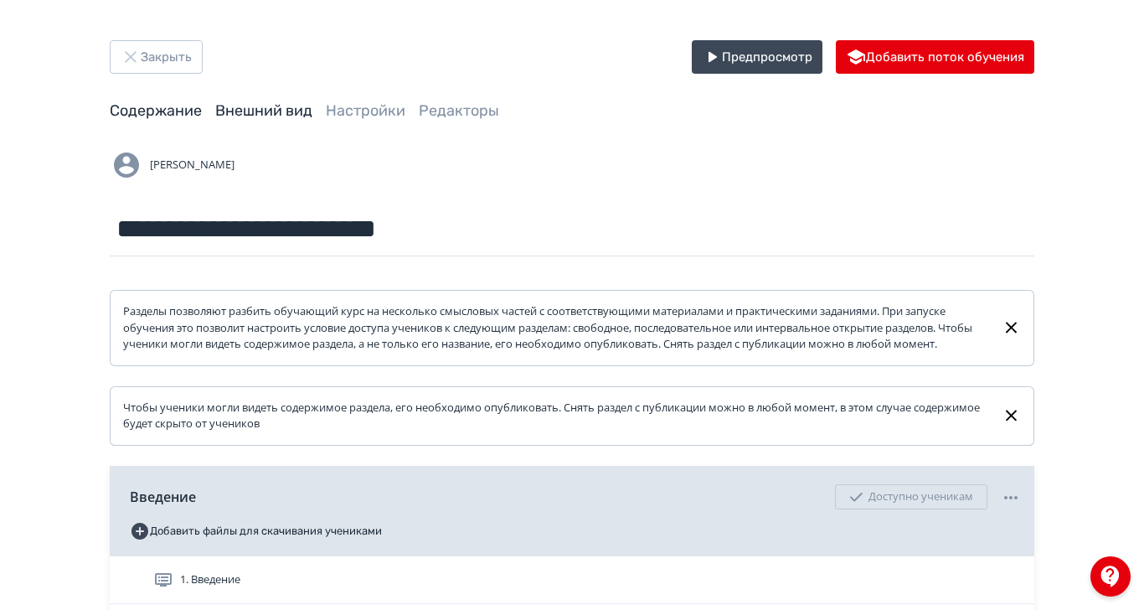
click at [312, 111] on link "Внешний вид" at bounding box center [263, 110] width 97 height 18
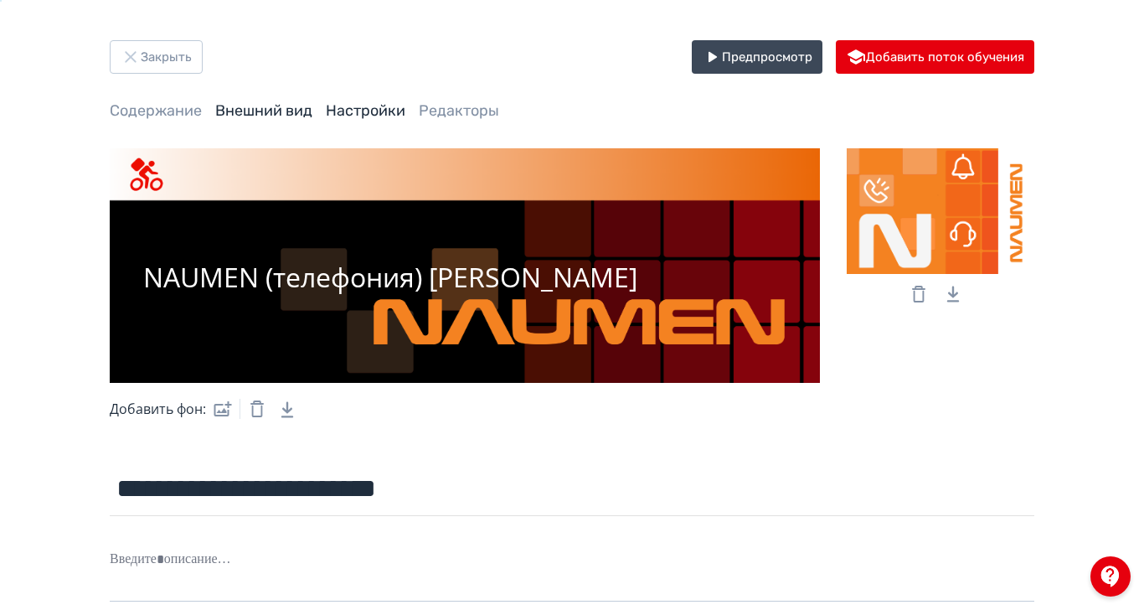
click at [405, 117] on link "Настройки" at bounding box center [366, 110] width 80 height 18
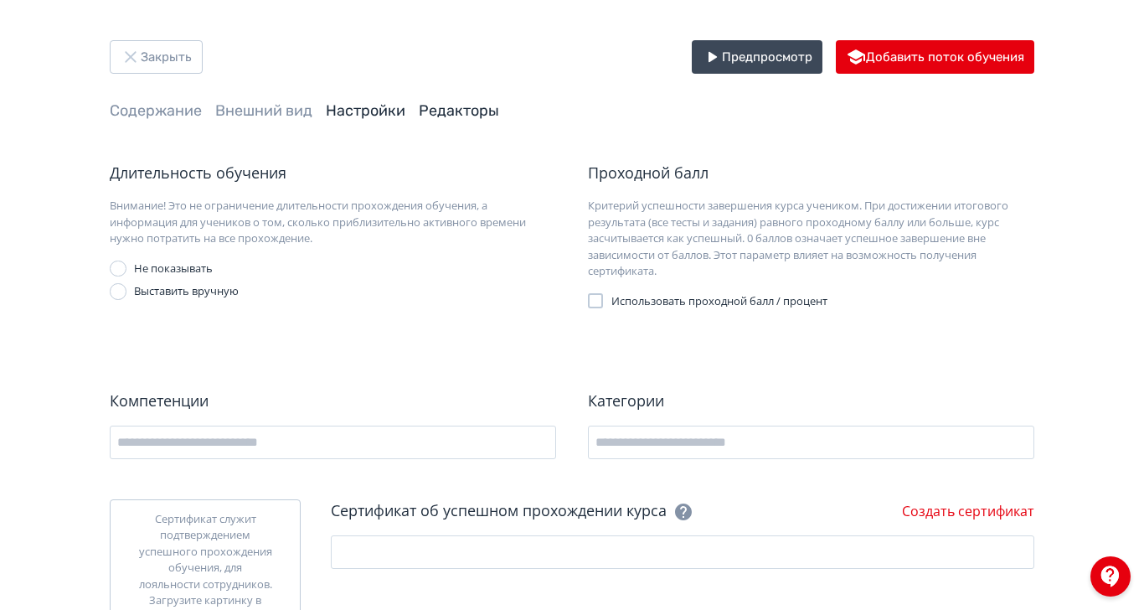
click at [499, 111] on link "Редакторы" at bounding box center [459, 110] width 80 height 18
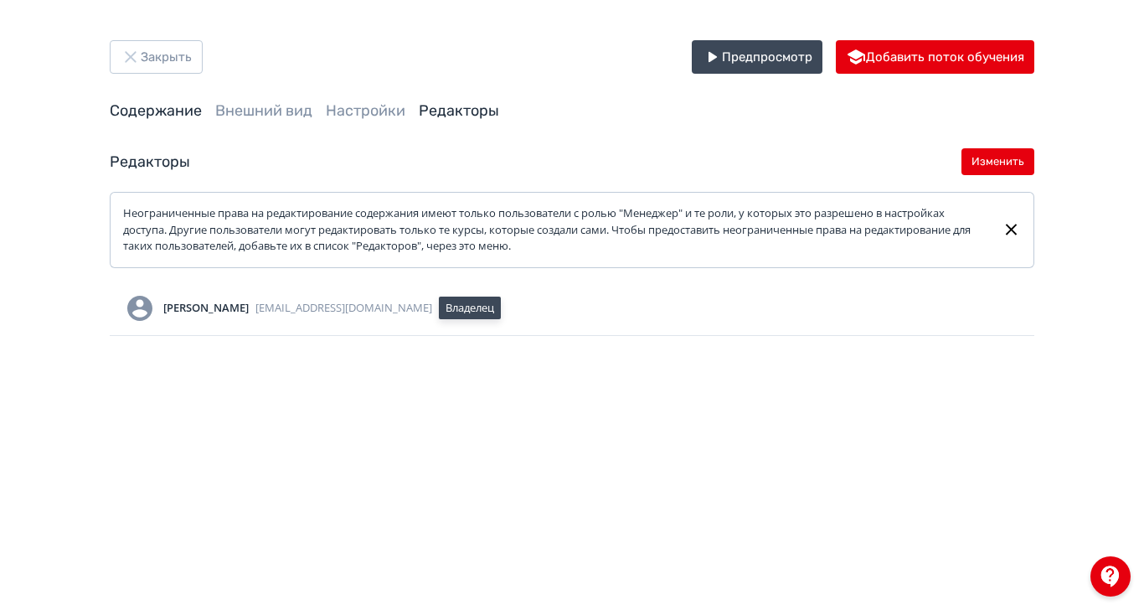
click at [202, 112] on link "Содержание" at bounding box center [156, 110] width 92 height 18
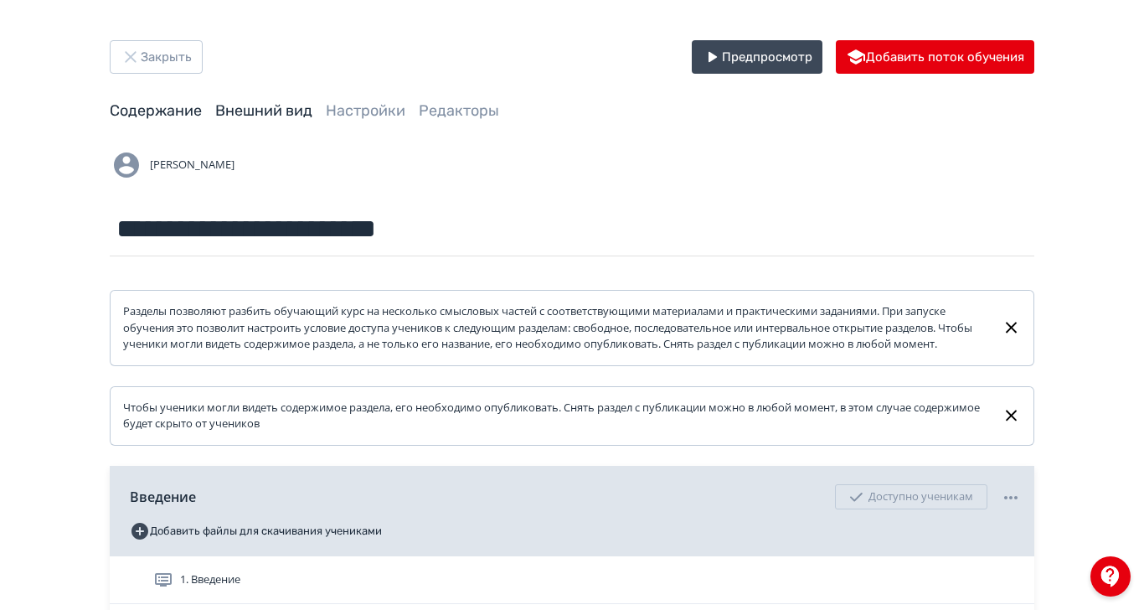
click at [312, 105] on link "Внешний вид" at bounding box center [263, 110] width 97 height 18
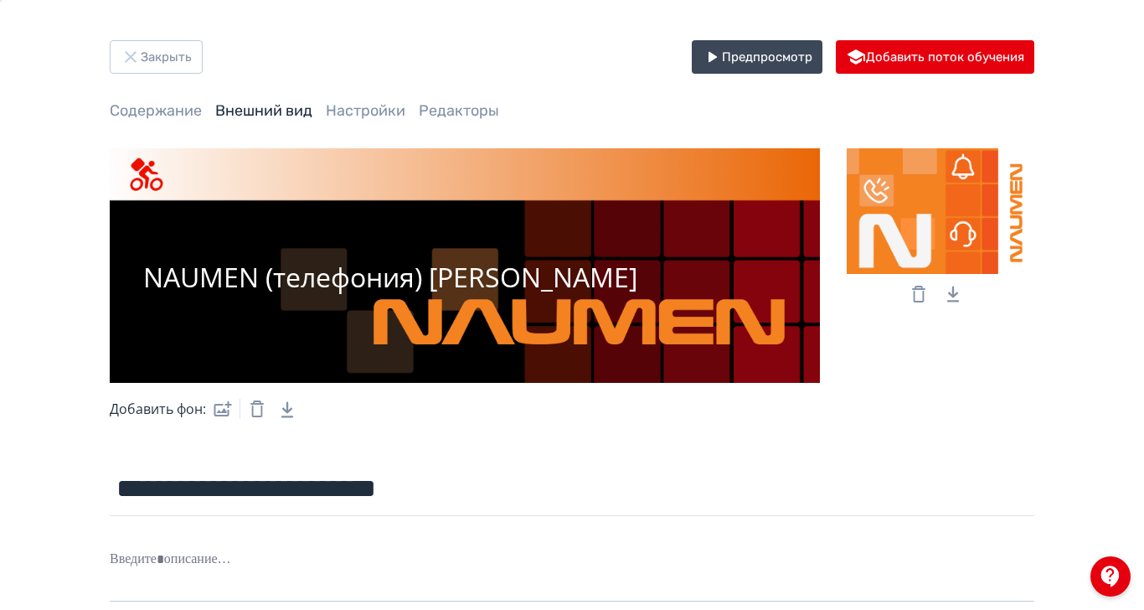
click at [958, 295] on icon "Download Link" at bounding box center [952, 294] width 12 height 16
click at [1034, 443] on form "**********" at bounding box center [572, 463] width 924 height 631
click at [1034, 226] on div at bounding box center [941, 211] width 188 height 126
click at [0, 0] on input "file" at bounding box center [0, 0] width 0 height 0
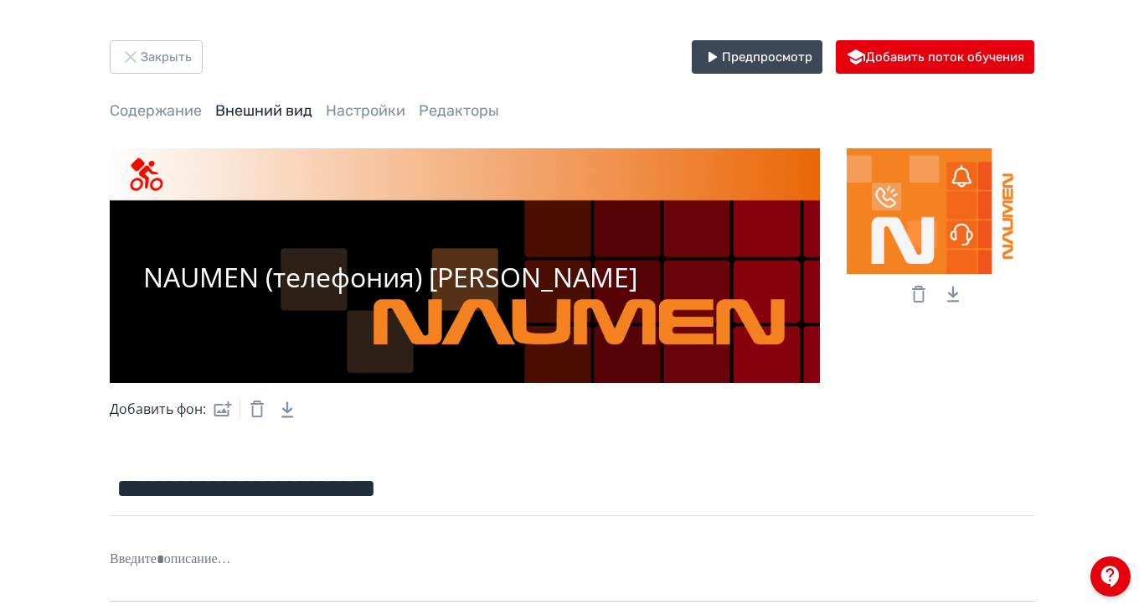
click at [925, 289] on icon at bounding box center [918, 294] width 13 height 17
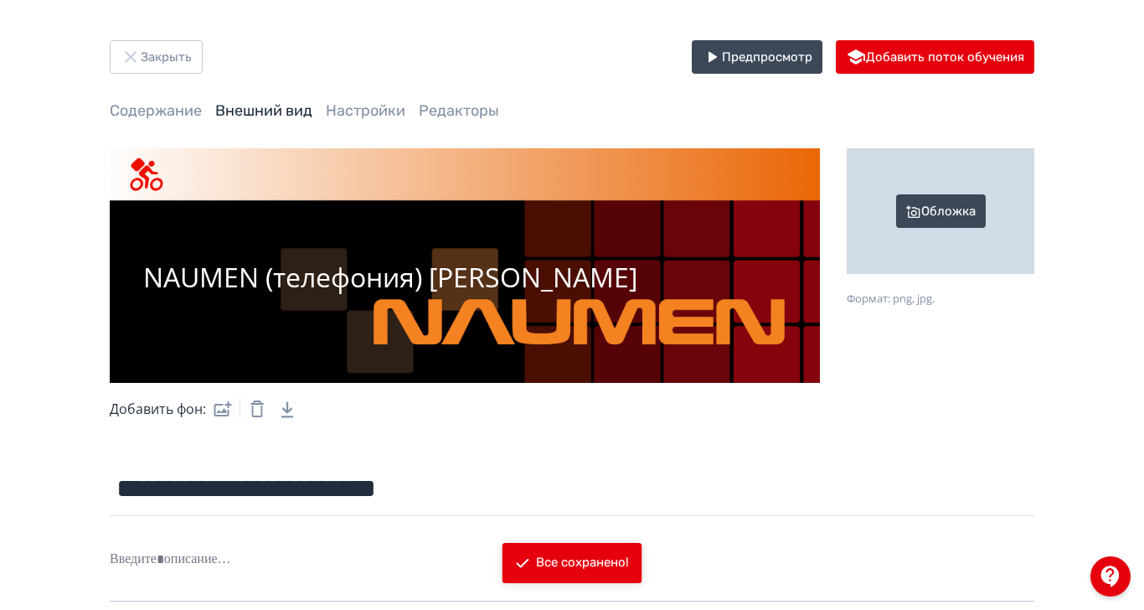
click at [1034, 206] on div "Обложка" at bounding box center [941, 211] width 188 height 126
click at [0, 0] on input "Обложка Формат: png, jpg." at bounding box center [0, 0] width 0 height 0
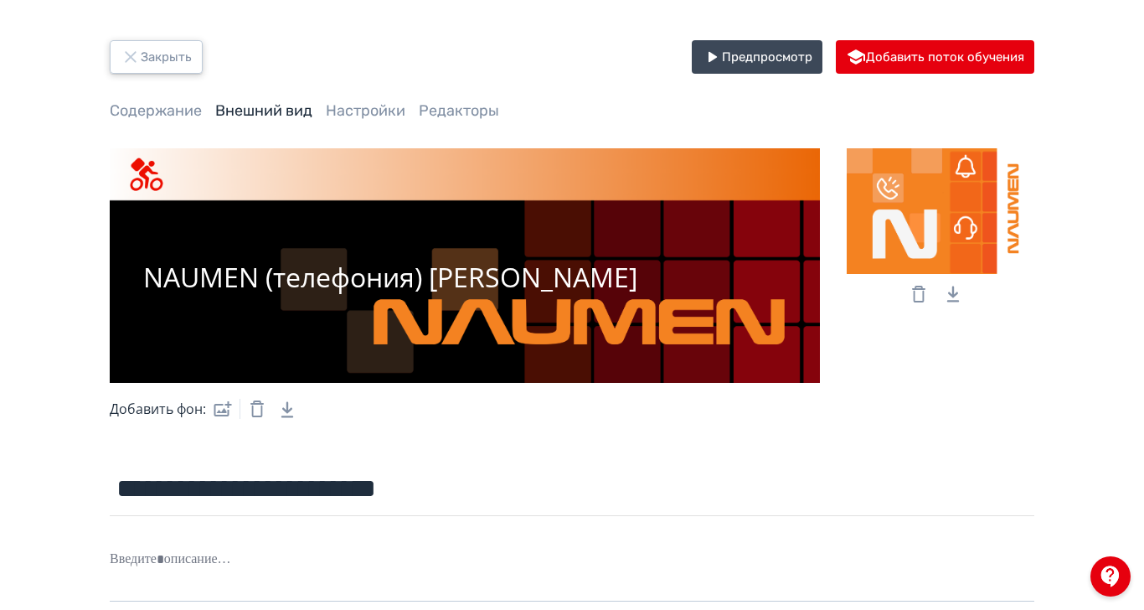
click at [203, 60] on button "Закрыть" at bounding box center [156, 56] width 93 height 33
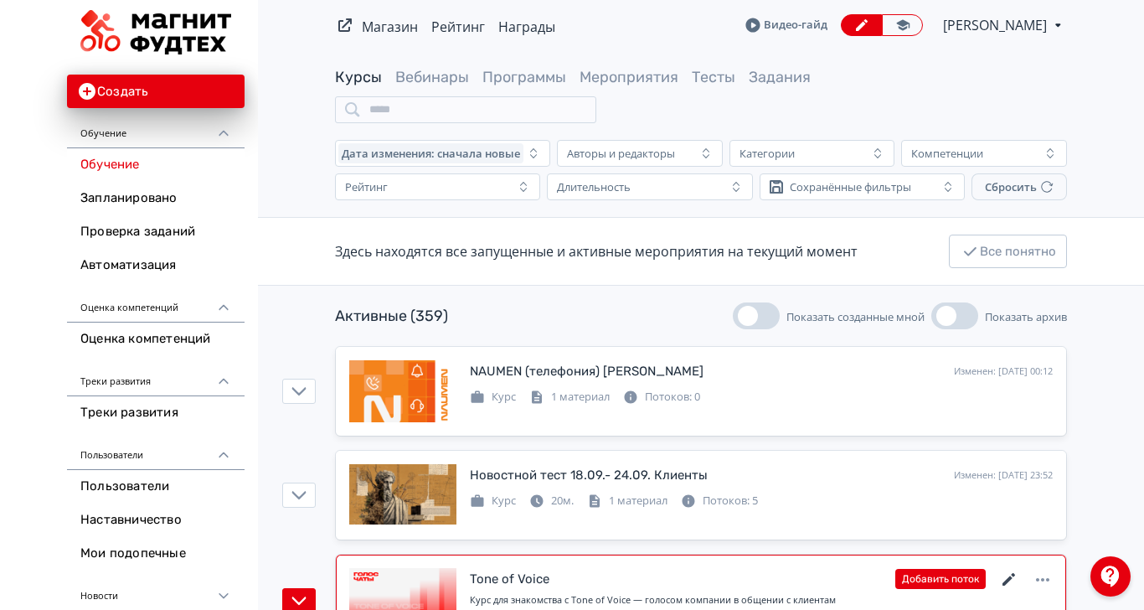
click at [1019, 569] on icon at bounding box center [1009, 579] width 20 height 20
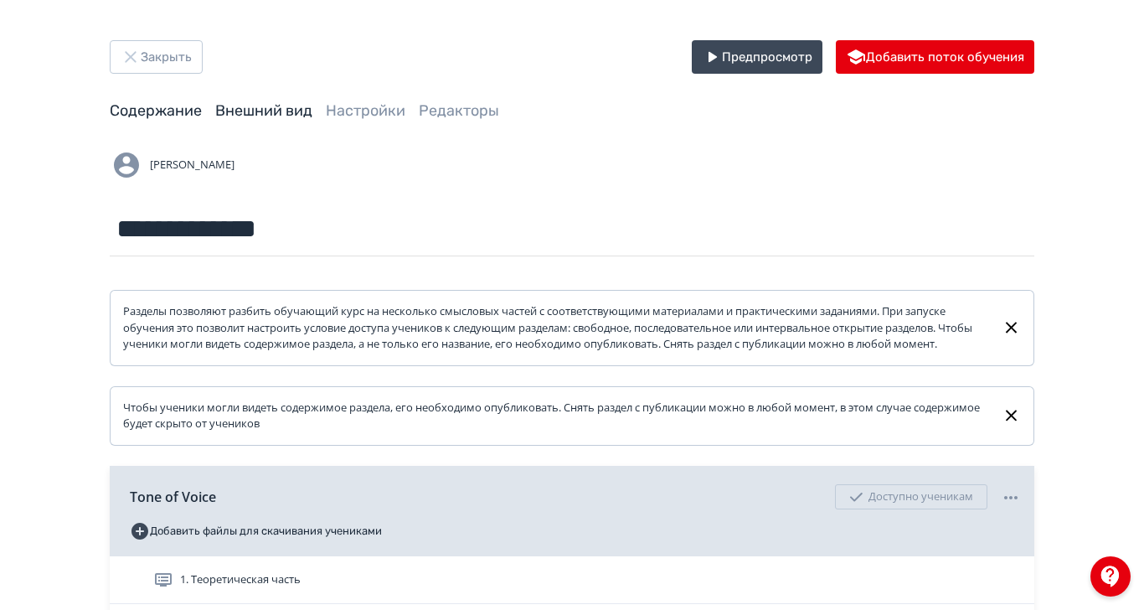
click at [312, 112] on link "Внешний вид" at bounding box center [263, 110] width 97 height 18
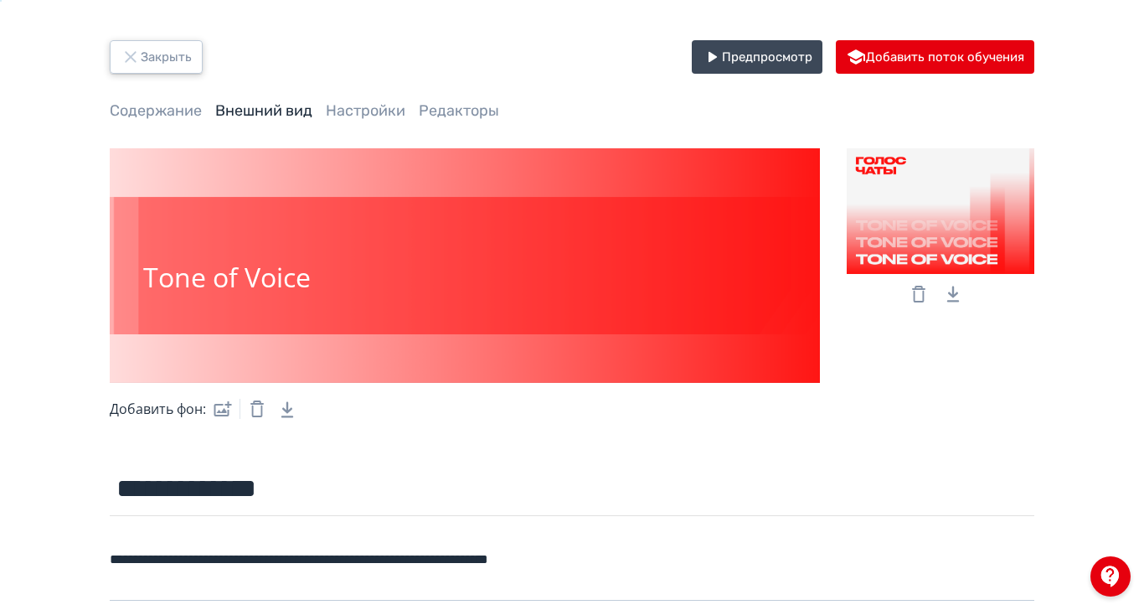
click at [141, 55] on icon "button" at bounding box center [131, 57] width 20 height 20
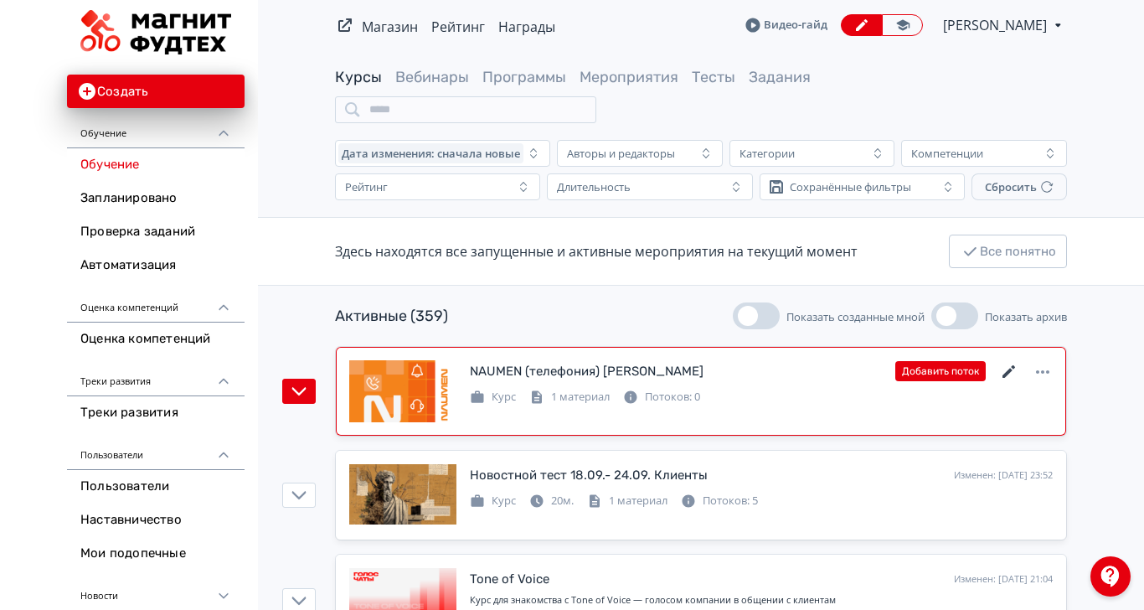
click at [1019, 362] on icon at bounding box center [1009, 372] width 20 height 20
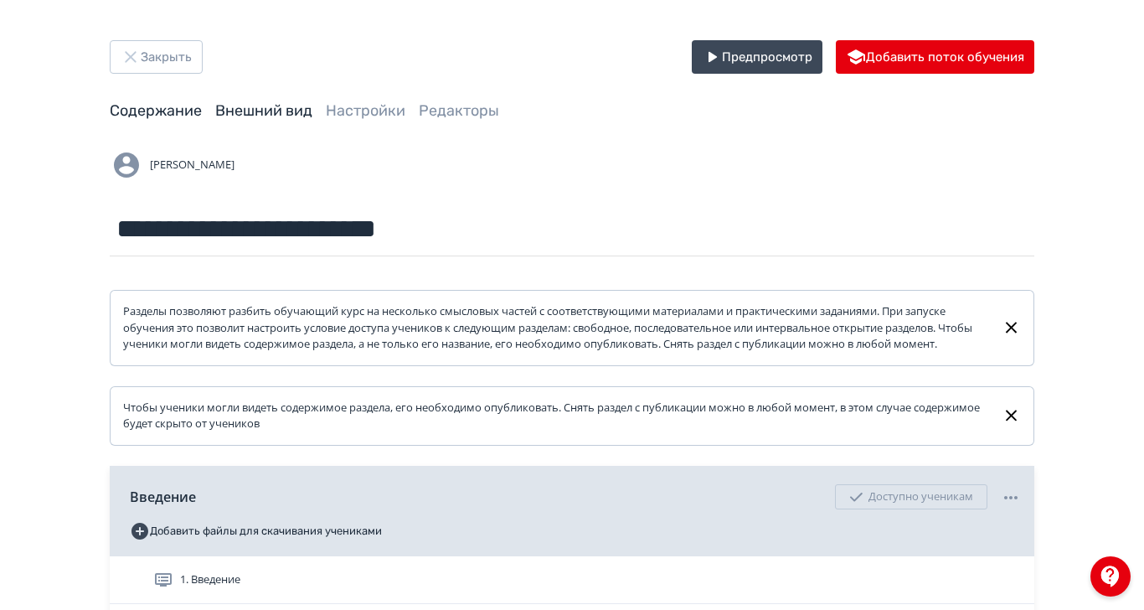
click at [312, 108] on link "Внешний вид" at bounding box center [263, 110] width 97 height 18
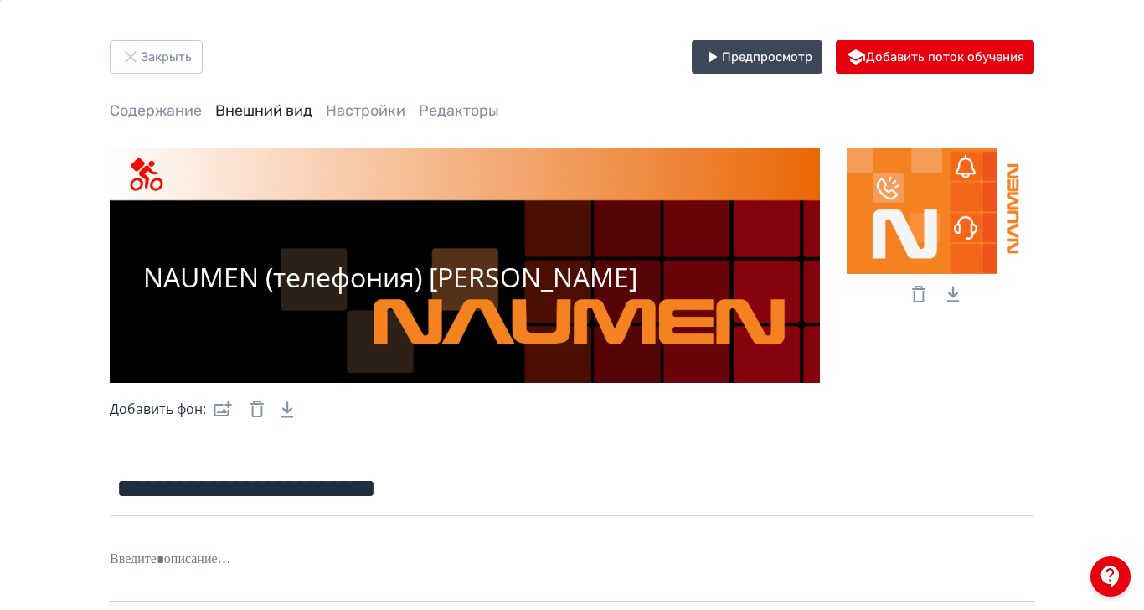
click at [929, 301] on icon at bounding box center [919, 294] width 20 height 20
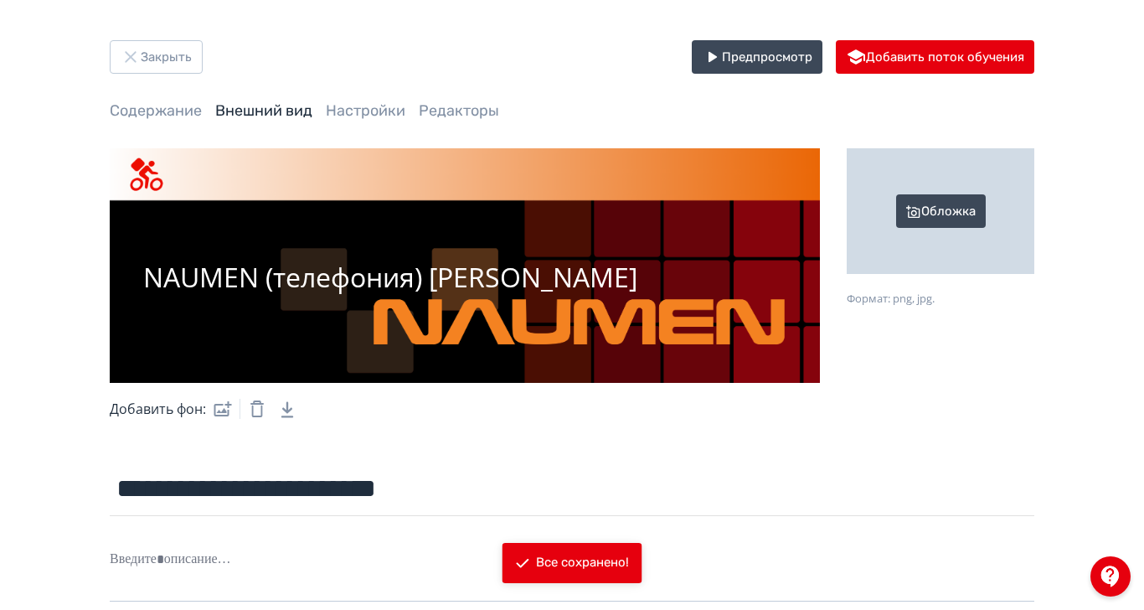
click at [1034, 208] on div "Обложка" at bounding box center [941, 211] width 188 height 126
click at [0, 0] on input "Обложка Формат: png, jpg." at bounding box center [0, 0] width 0 height 0
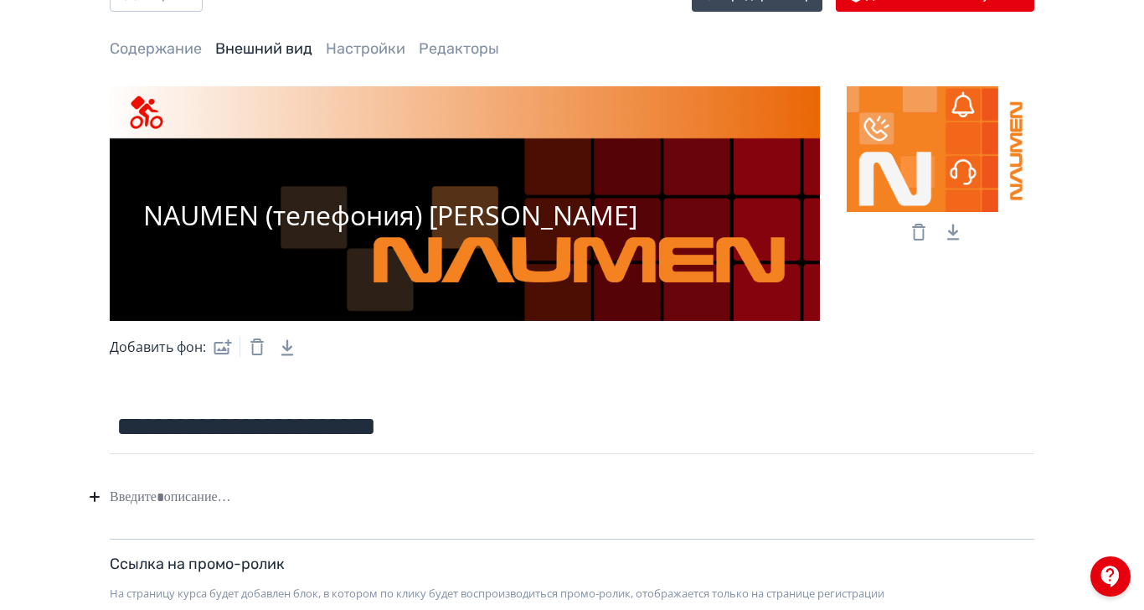
scroll to position [111, 0]
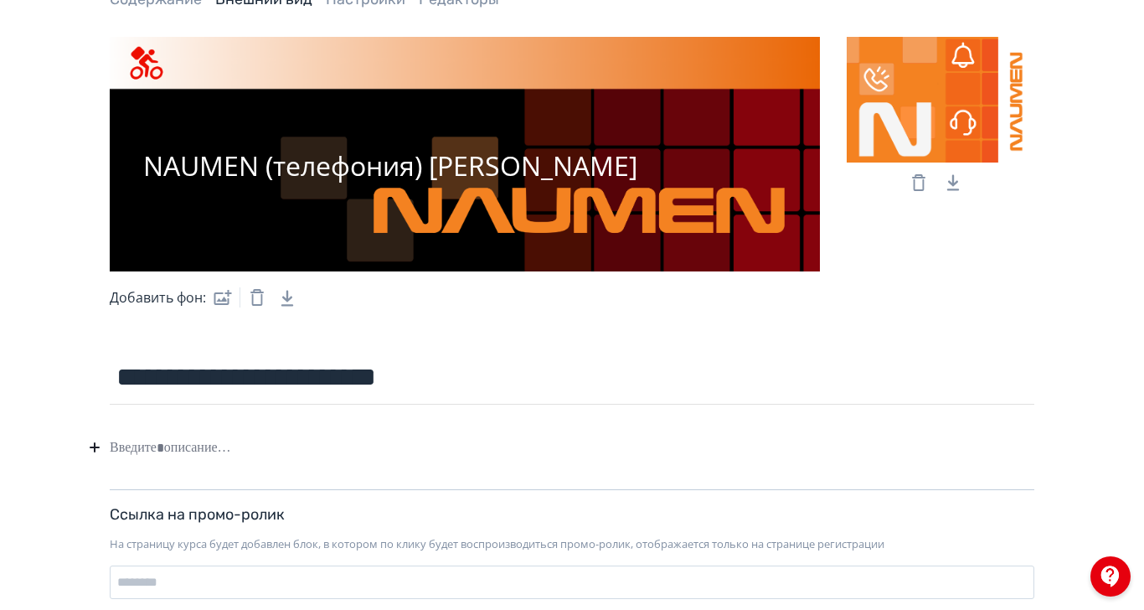
click at [379, 447] on div at bounding box center [572, 447] width 924 height 32
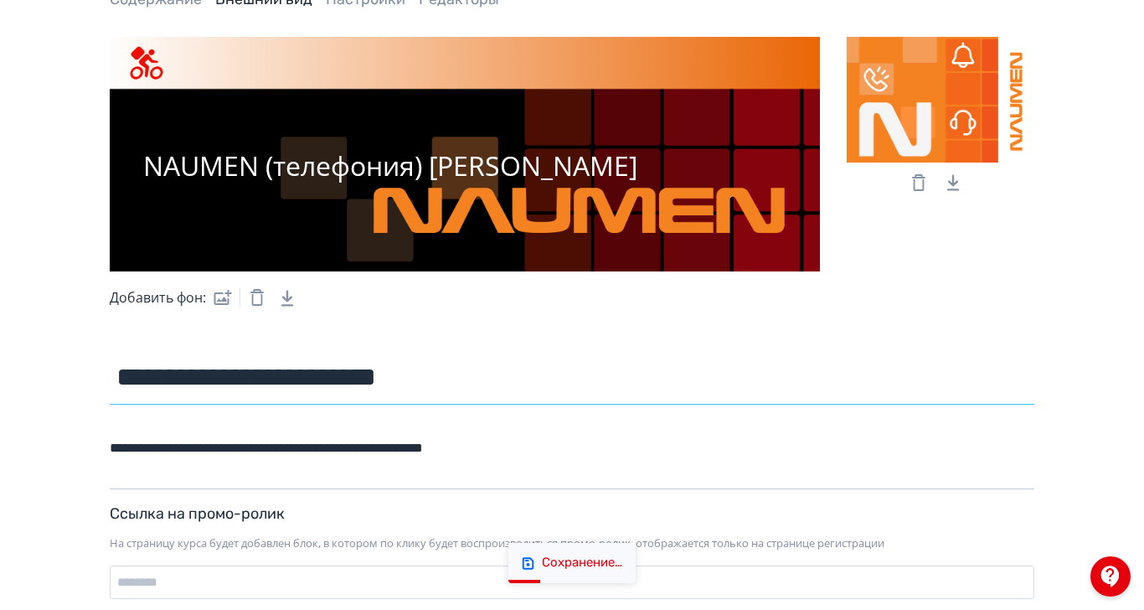
drag, startPoint x: 416, startPoint y: 378, endPoint x: 311, endPoint y: 382, distance: 104.7
click at [311, 382] on input "**********" at bounding box center [572, 377] width 924 height 54
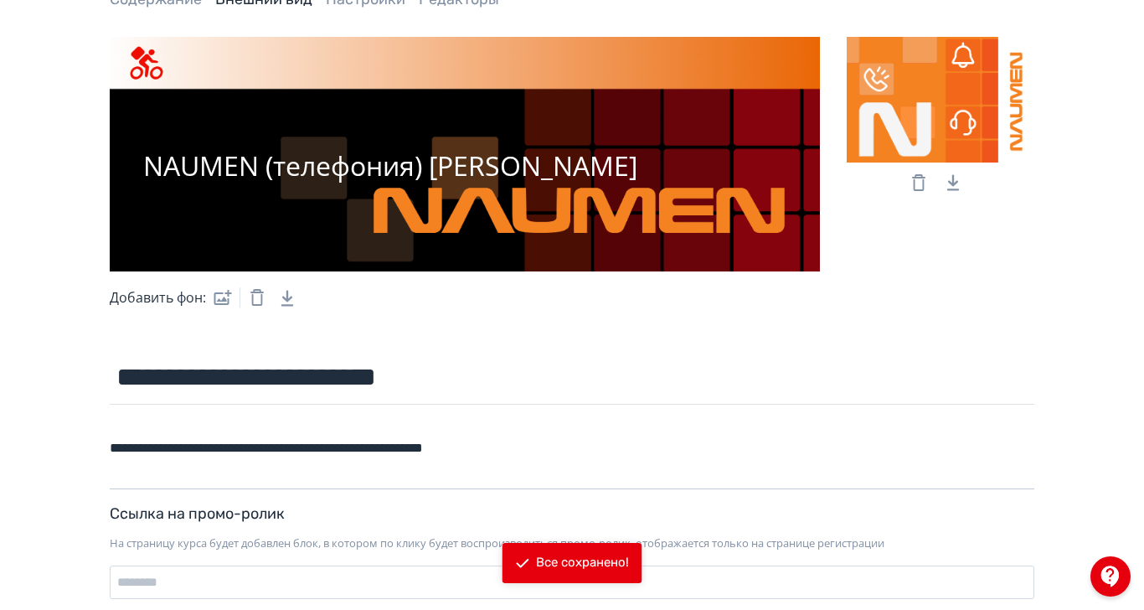
click at [792, 447] on div "**********" at bounding box center [572, 447] width 924 height 32
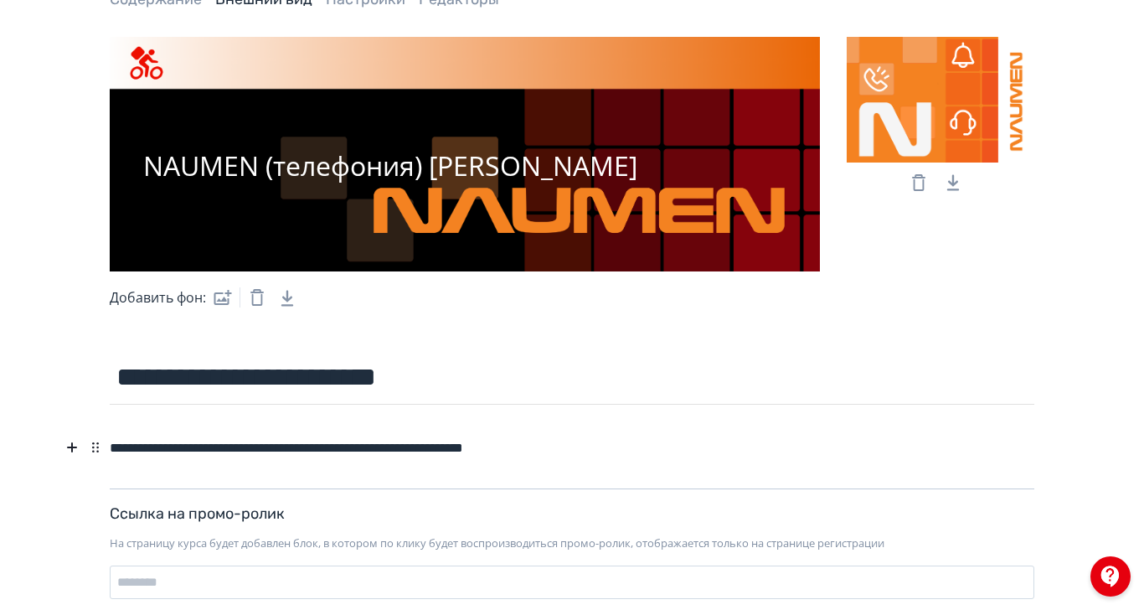
click at [657, 450] on div "**********" at bounding box center [572, 447] width 924 height 32
click at [728, 456] on div "**********" at bounding box center [572, 447] width 924 height 32
click at [918, 444] on div "**********" at bounding box center [572, 447] width 924 height 32
click at [909, 446] on div "**********" at bounding box center [572, 447] width 924 height 32
click at [975, 453] on div "**********" at bounding box center [572, 447] width 924 height 32
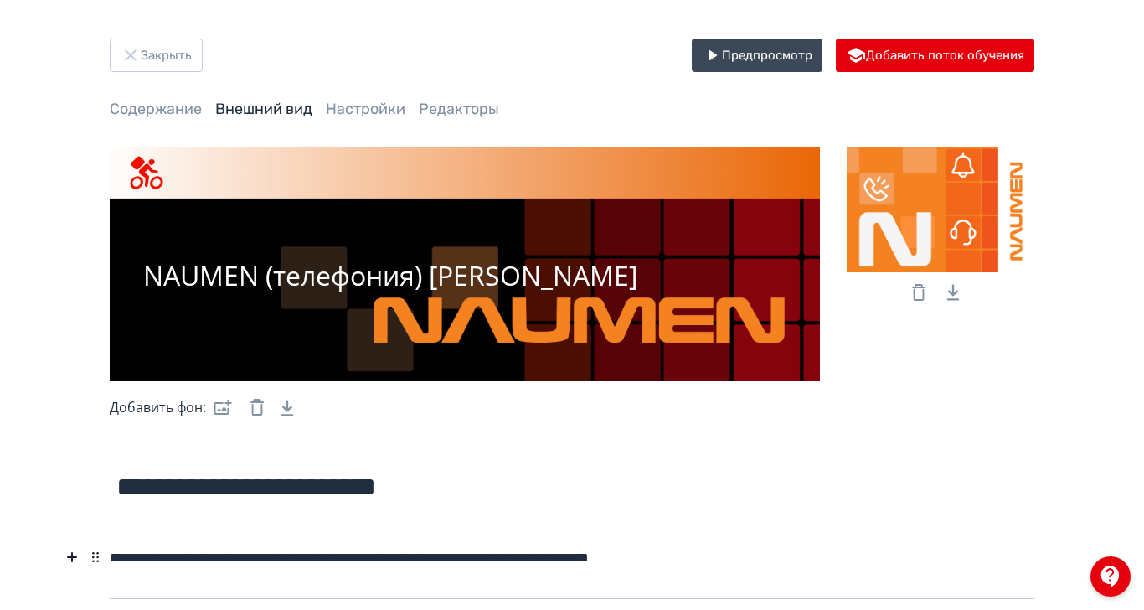
scroll to position [0, 0]
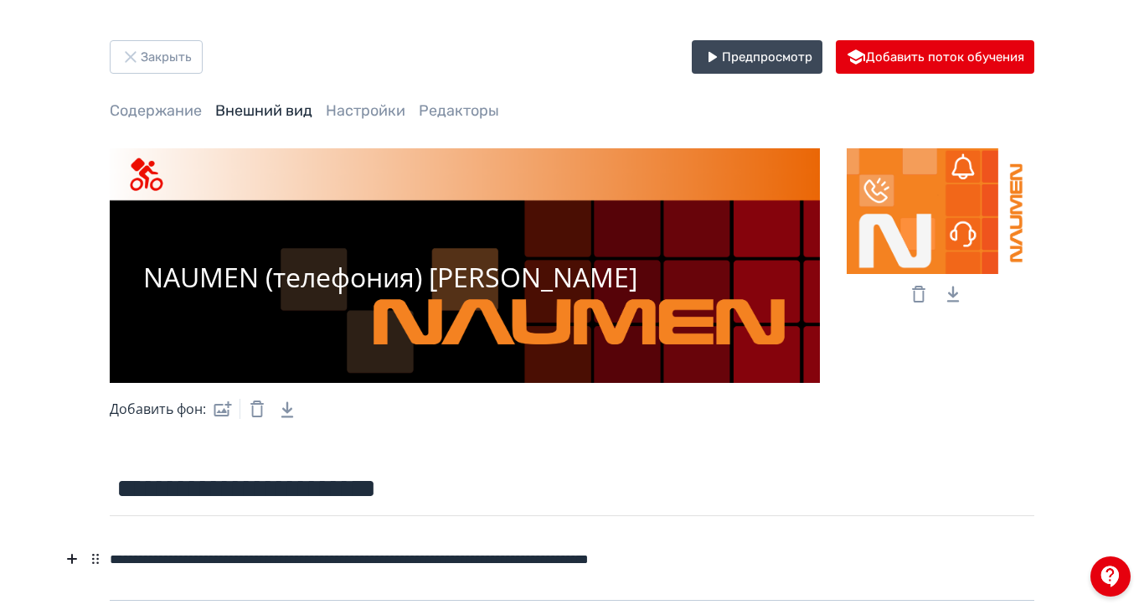
click at [202, 119] on span "Содержание" at bounding box center [156, 110] width 92 height 21
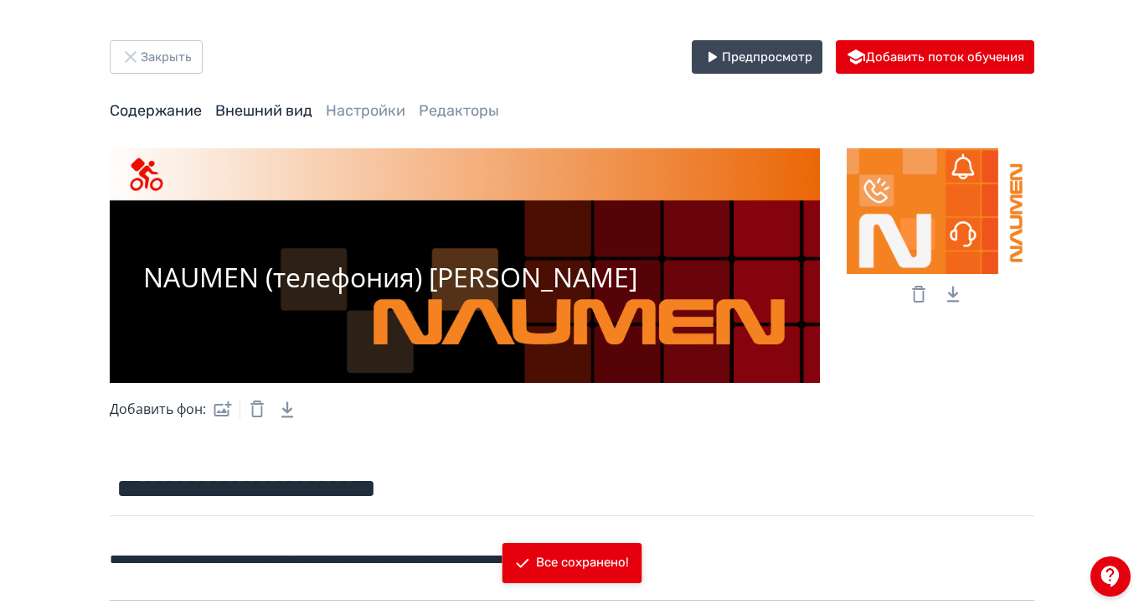
click at [202, 112] on link "Содержание" at bounding box center [156, 110] width 92 height 18
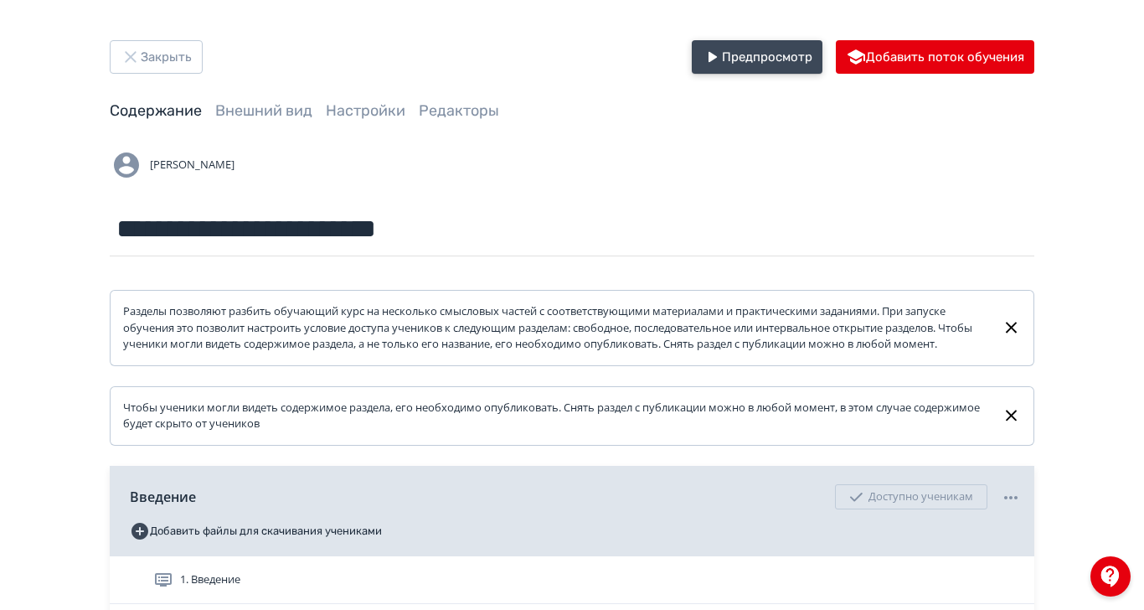
click at [822, 58] on button "Предпросмотр" at bounding box center [757, 56] width 131 height 33
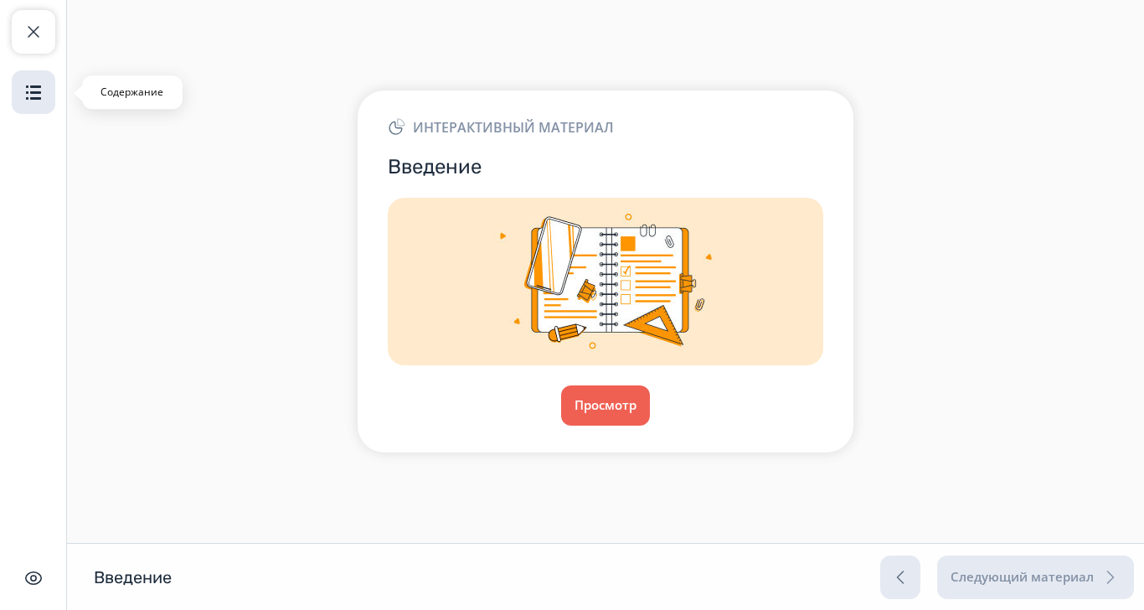
click at [41, 88] on img "button" at bounding box center [33, 92] width 20 height 20
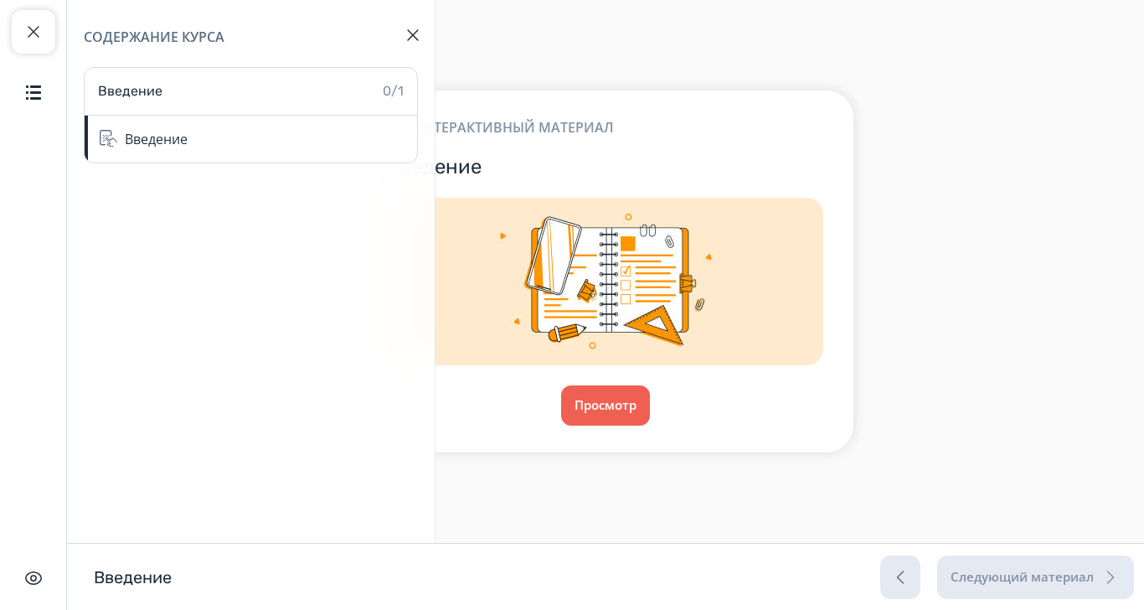
click at [229, 464] on div "Содержание курса Введение 0/1 Введение" at bounding box center [251, 271] width 368 height 543
click at [651, 425] on button "Просмотр" at bounding box center [605, 405] width 90 height 40
